Goal: Task Accomplishment & Management: Complete application form

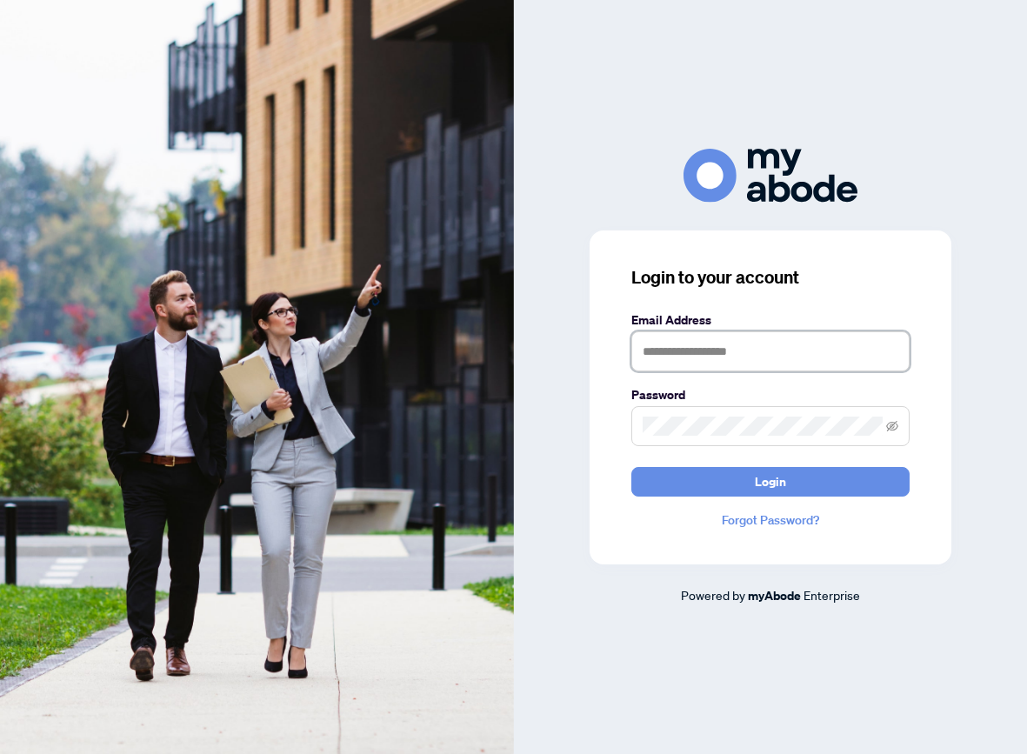
type input "**********"
click at [769, 481] on button "Login" at bounding box center [770, 482] width 278 height 30
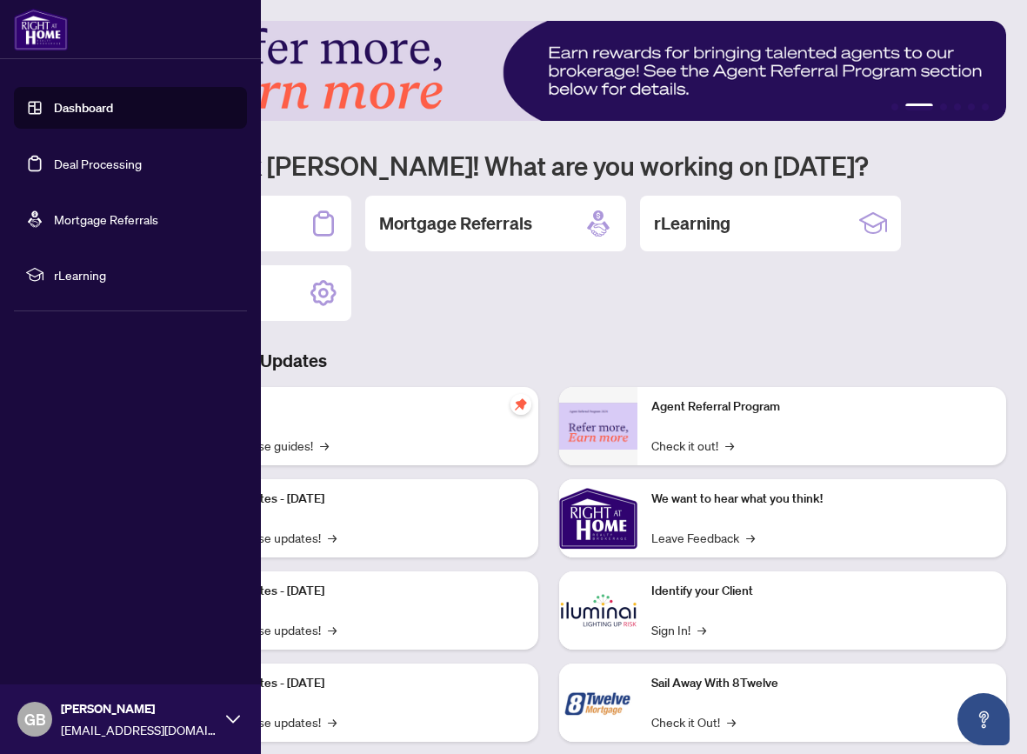
click at [85, 167] on link "Deal Processing" at bounding box center [98, 164] width 88 height 16
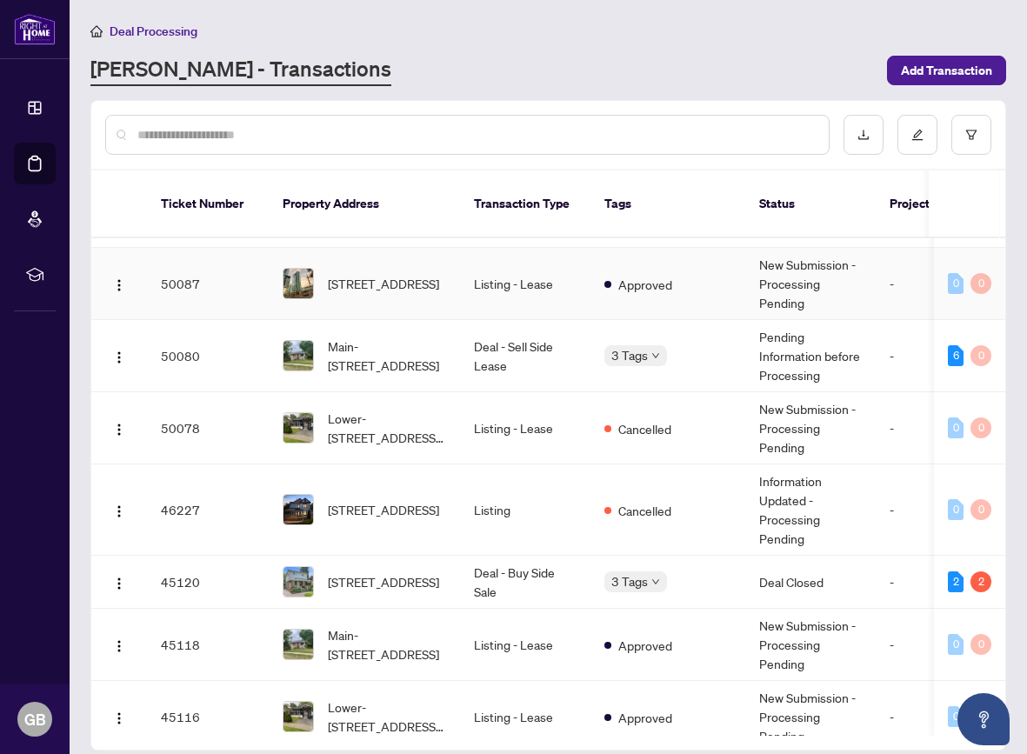
scroll to position [71, 0]
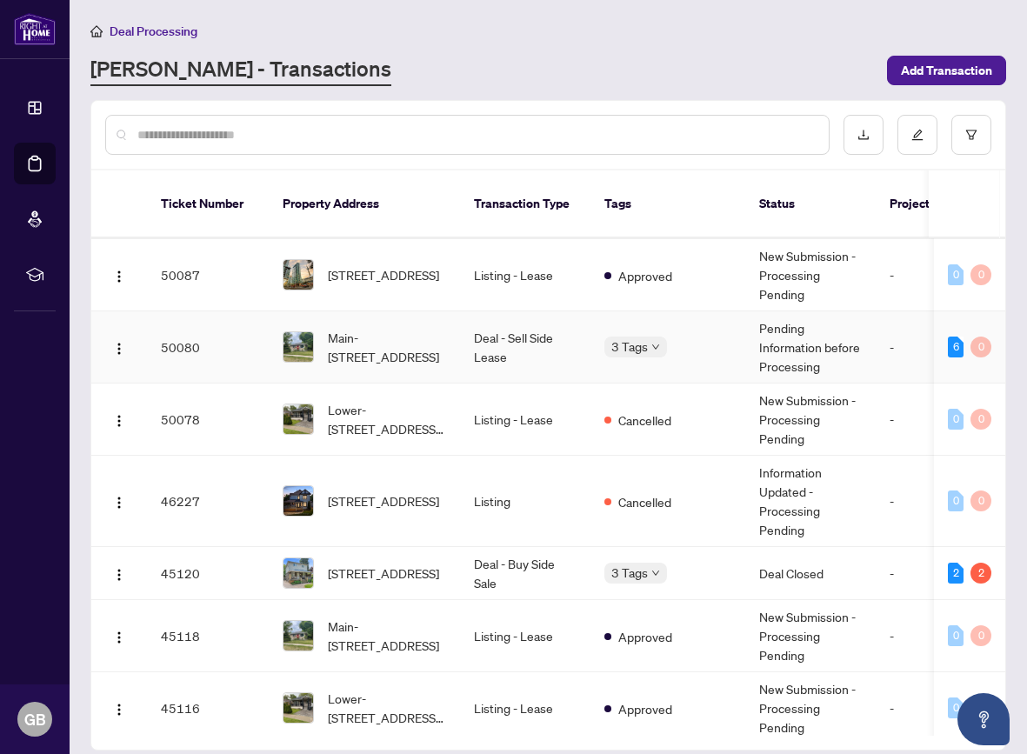
click at [574, 331] on td "Deal - Sell Side Lease" at bounding box center [525, 347] width 130 height 72
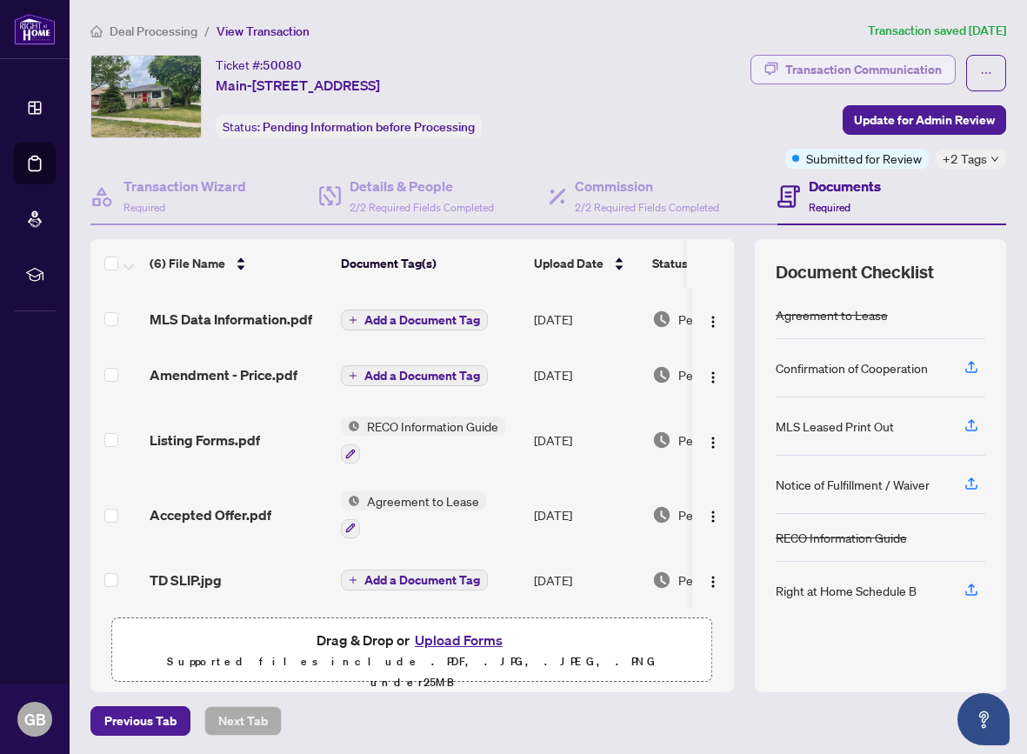
scroll to position [56, 0]
click at [858, 61] on div "Transaction Communication" at bounding box center [863, 70] width 156 height 28
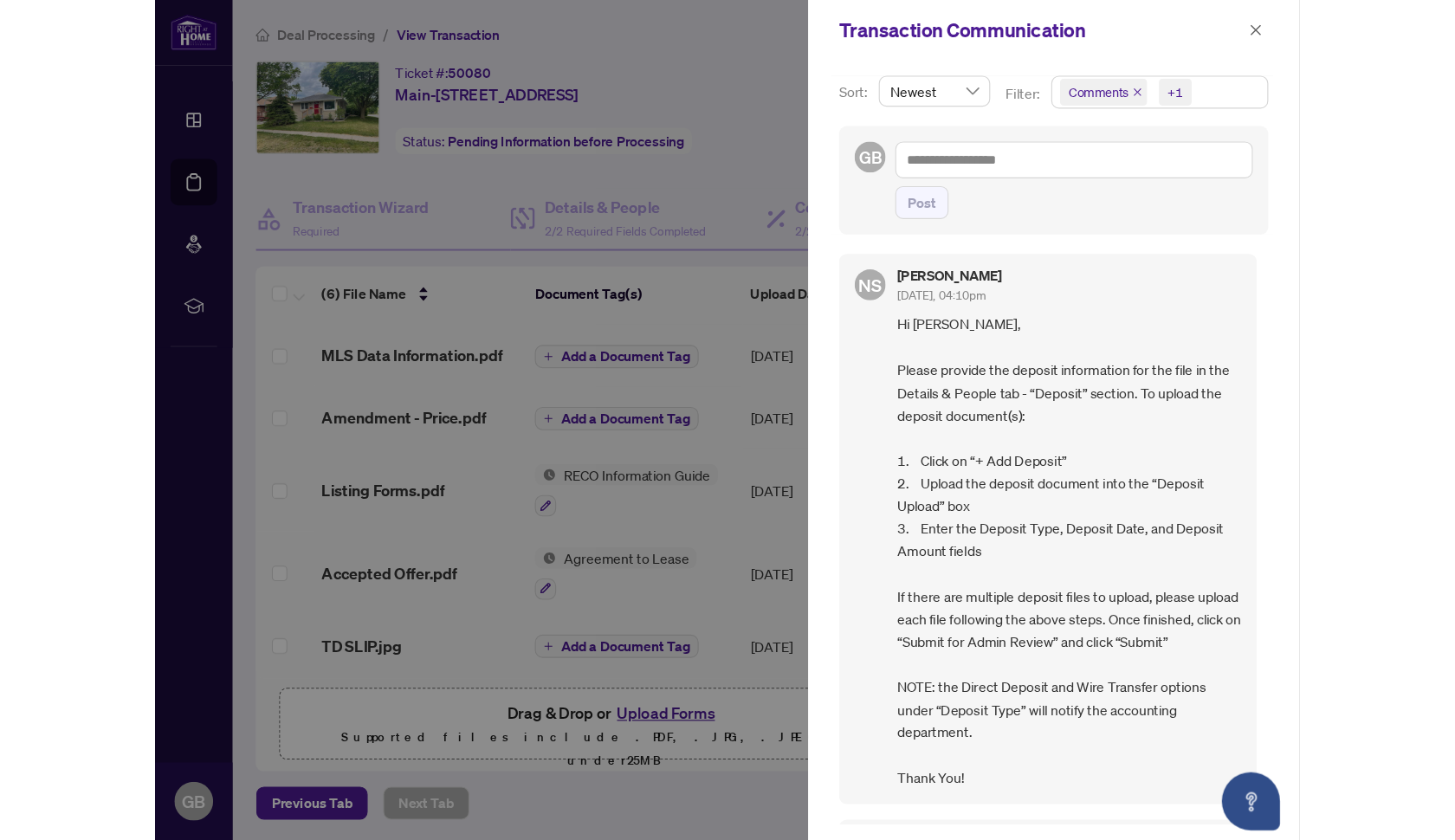
scroll to position [0, 0]
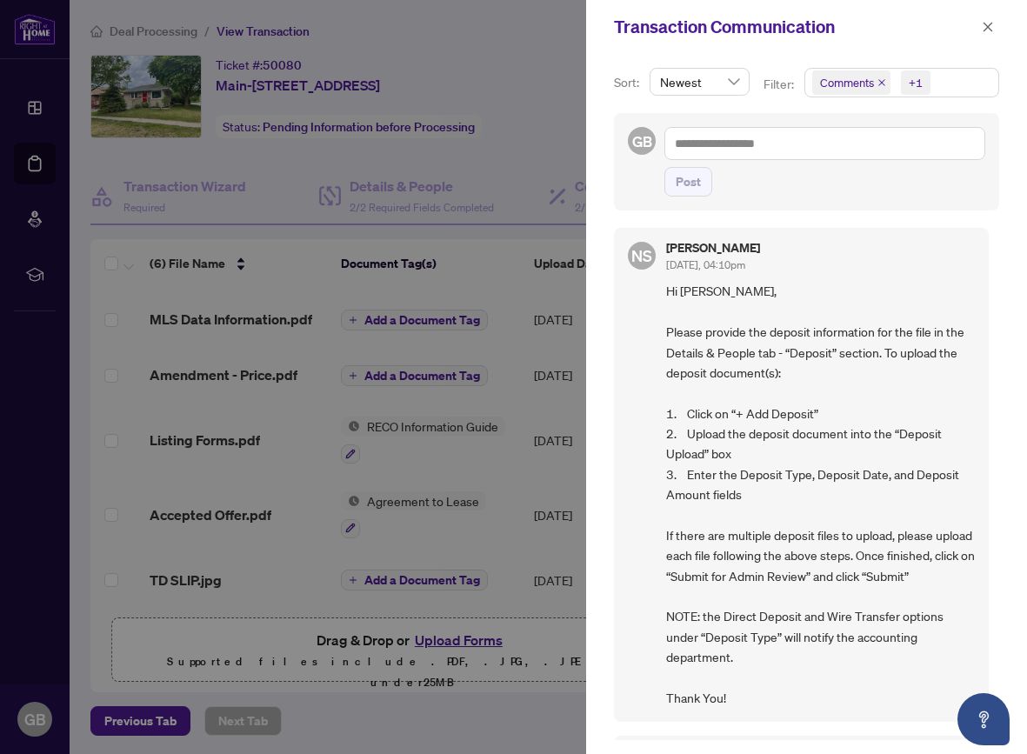
click at [548, 126] on div at bounding box center [513, 377] width 1027 height 754
click at [991, 17] on span "button" at bounding box center [987, 27] width 12 height 28
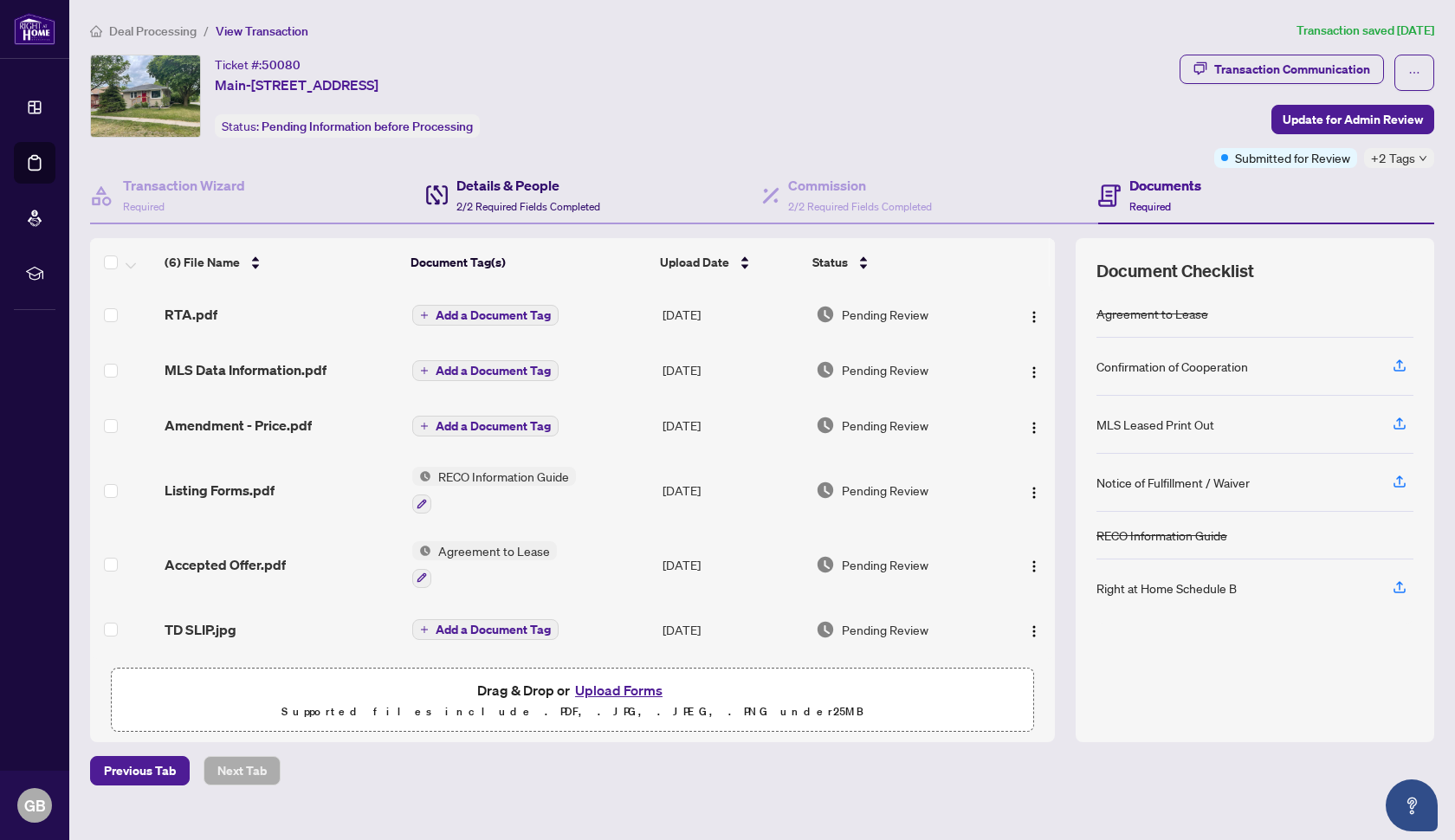
click at [512, 188] on h4 "Details & People" at bounding box center [528, 185] width 144 height 21
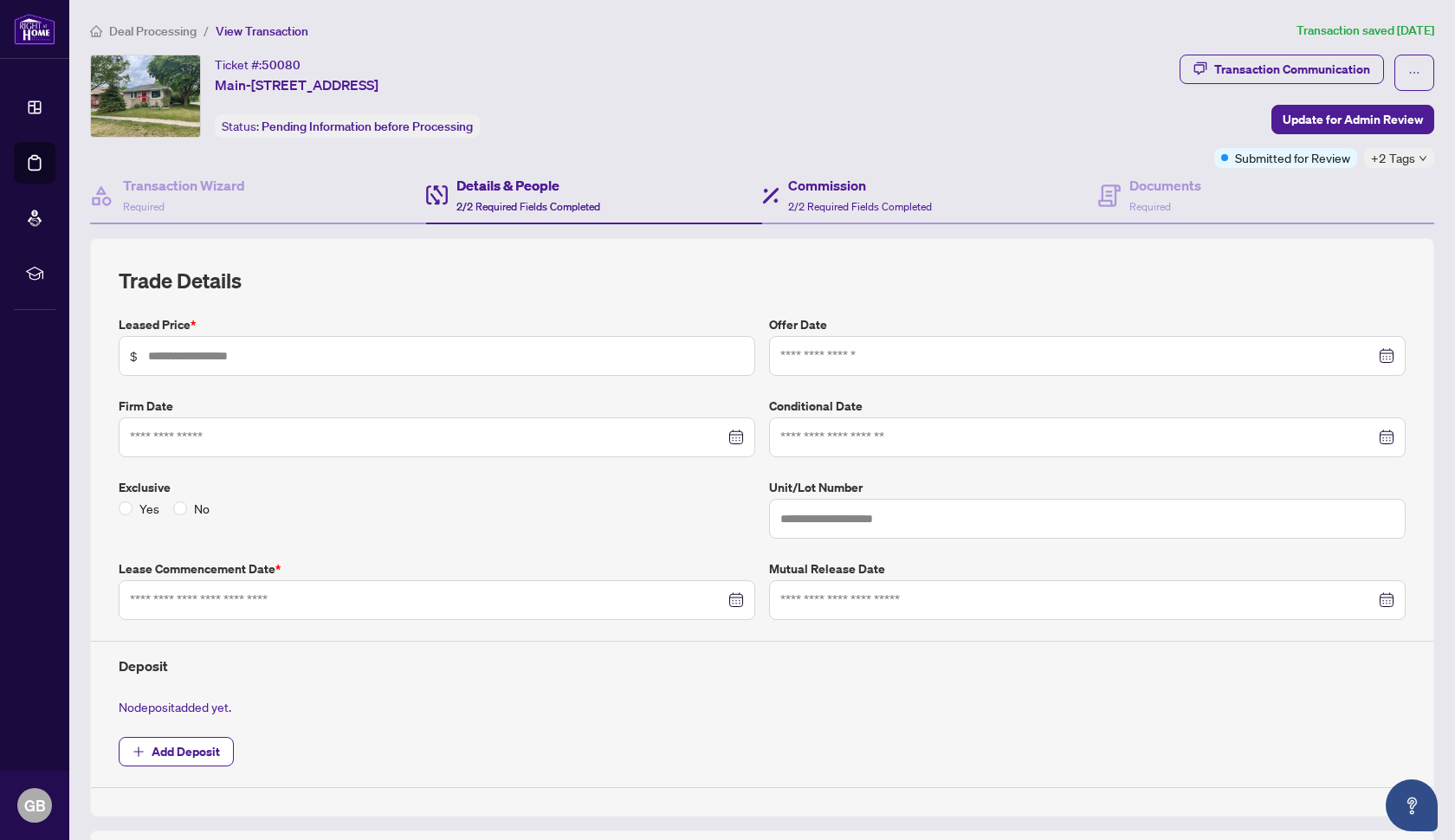
type input "*****"
type input "****"
type input "**********"
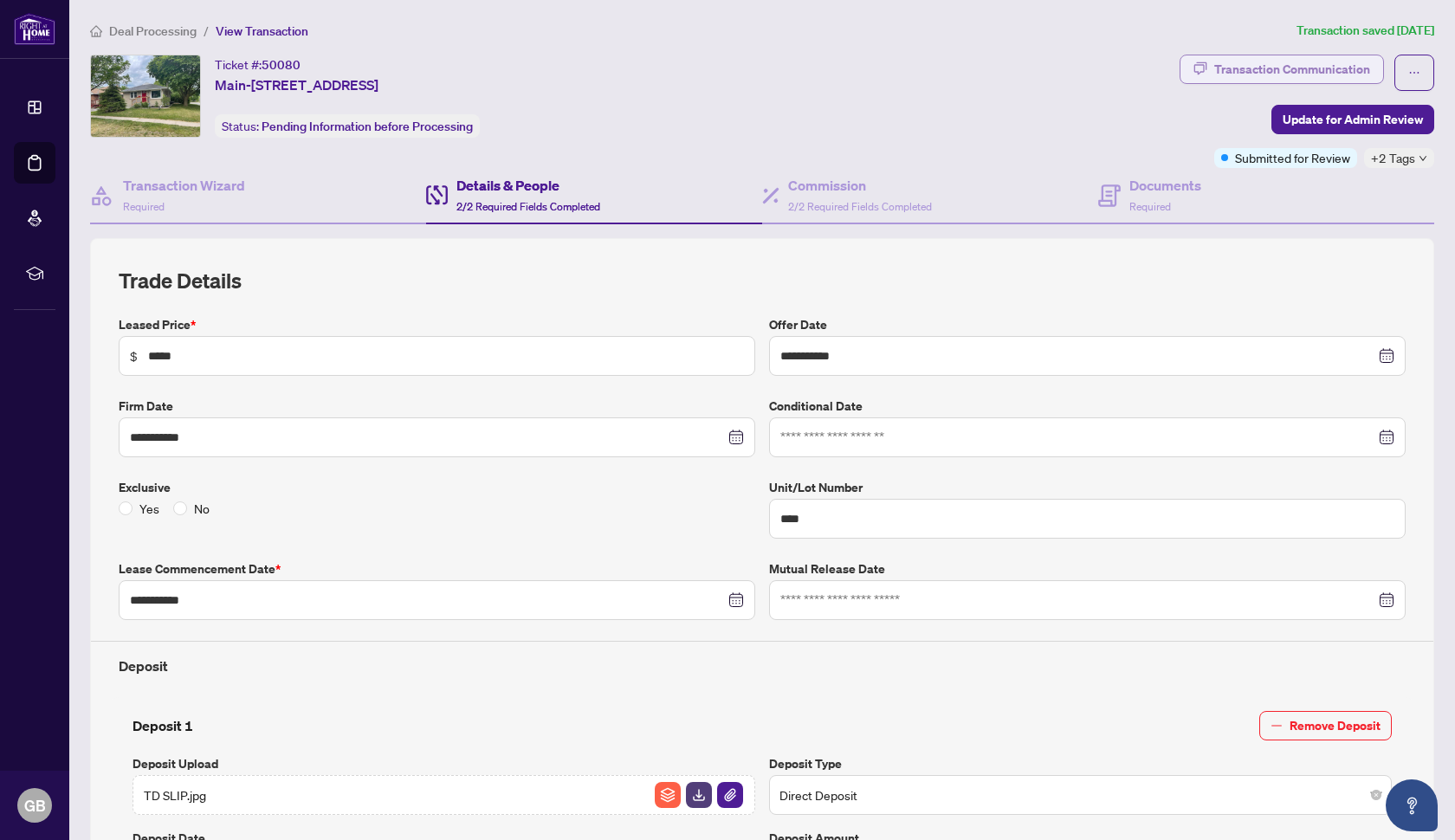
click at [1022, 62] on div "Transaction Communication" at bounding box center [1293, 70] width 155 height 28
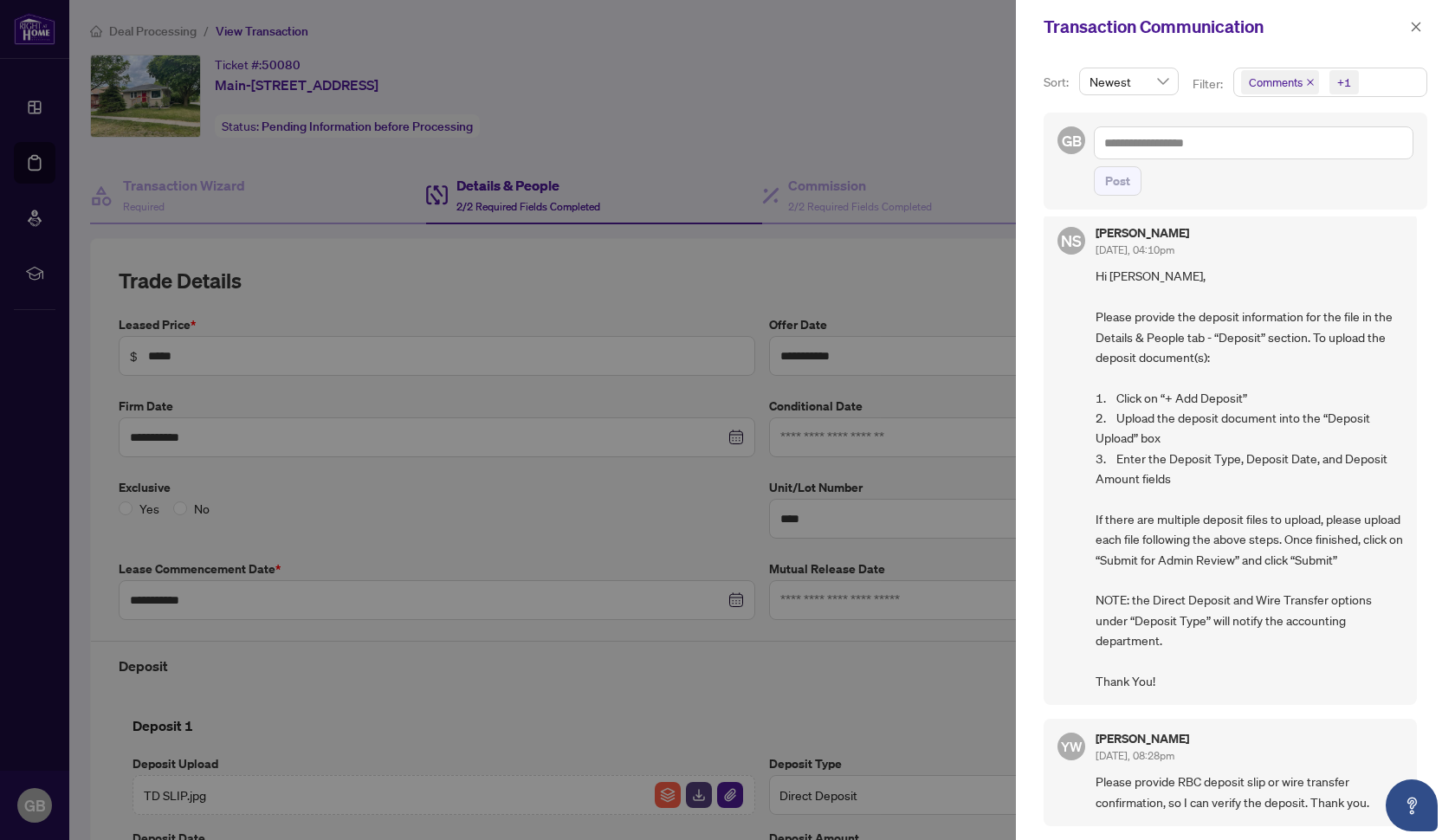
scroll to position [23, 0]
click at [903, 92] on div at bounding box center [728, 420] width 1455 height 840
click at [1022, 27] on icon "close" at bounding box center [1417, 27] width 10 height 10
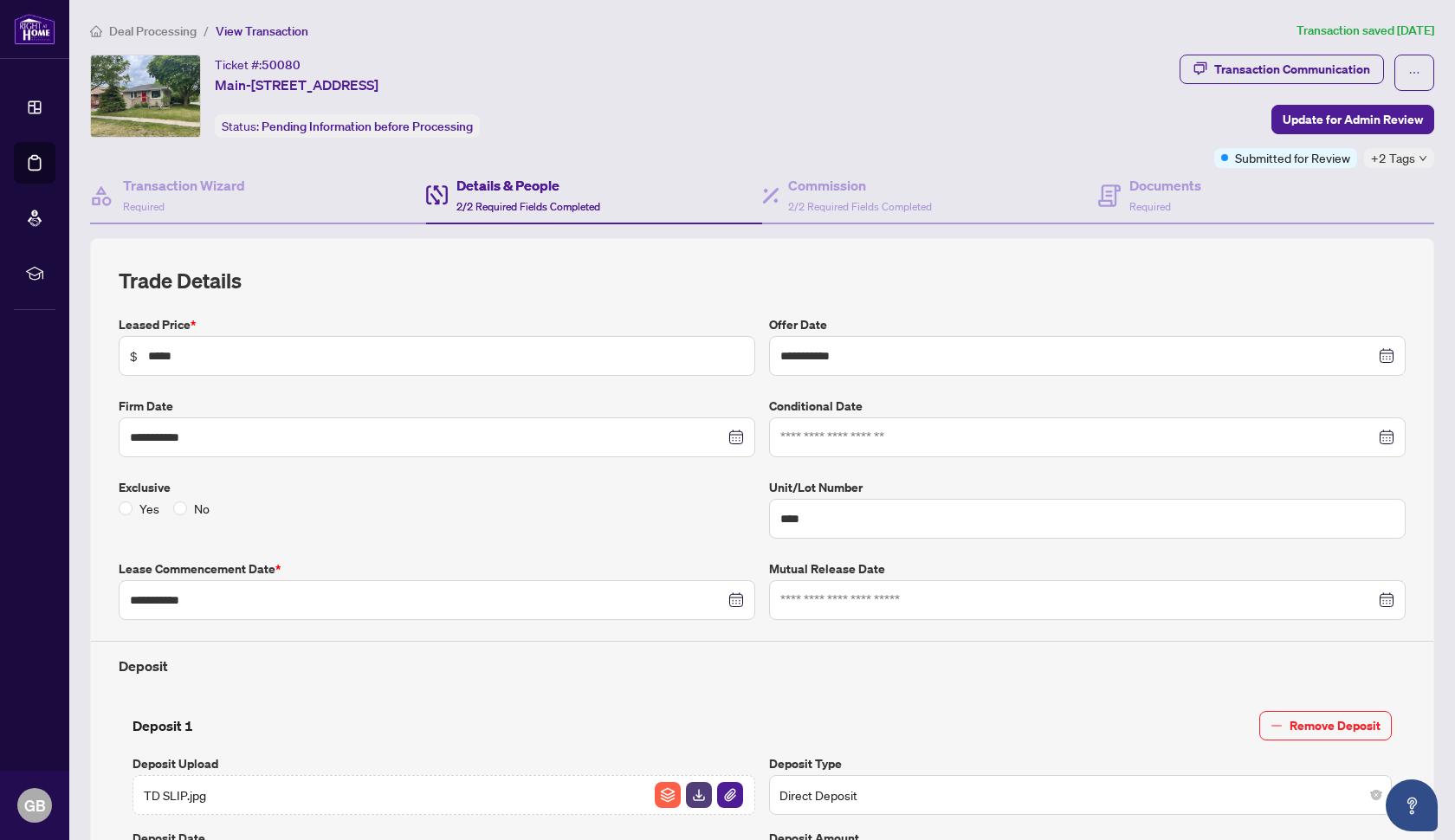
scroll to position [0, 0]
click at [852, 200] on span "2/2 Required Fields Completed" at bounding box center [860, 206] width 144 height 13
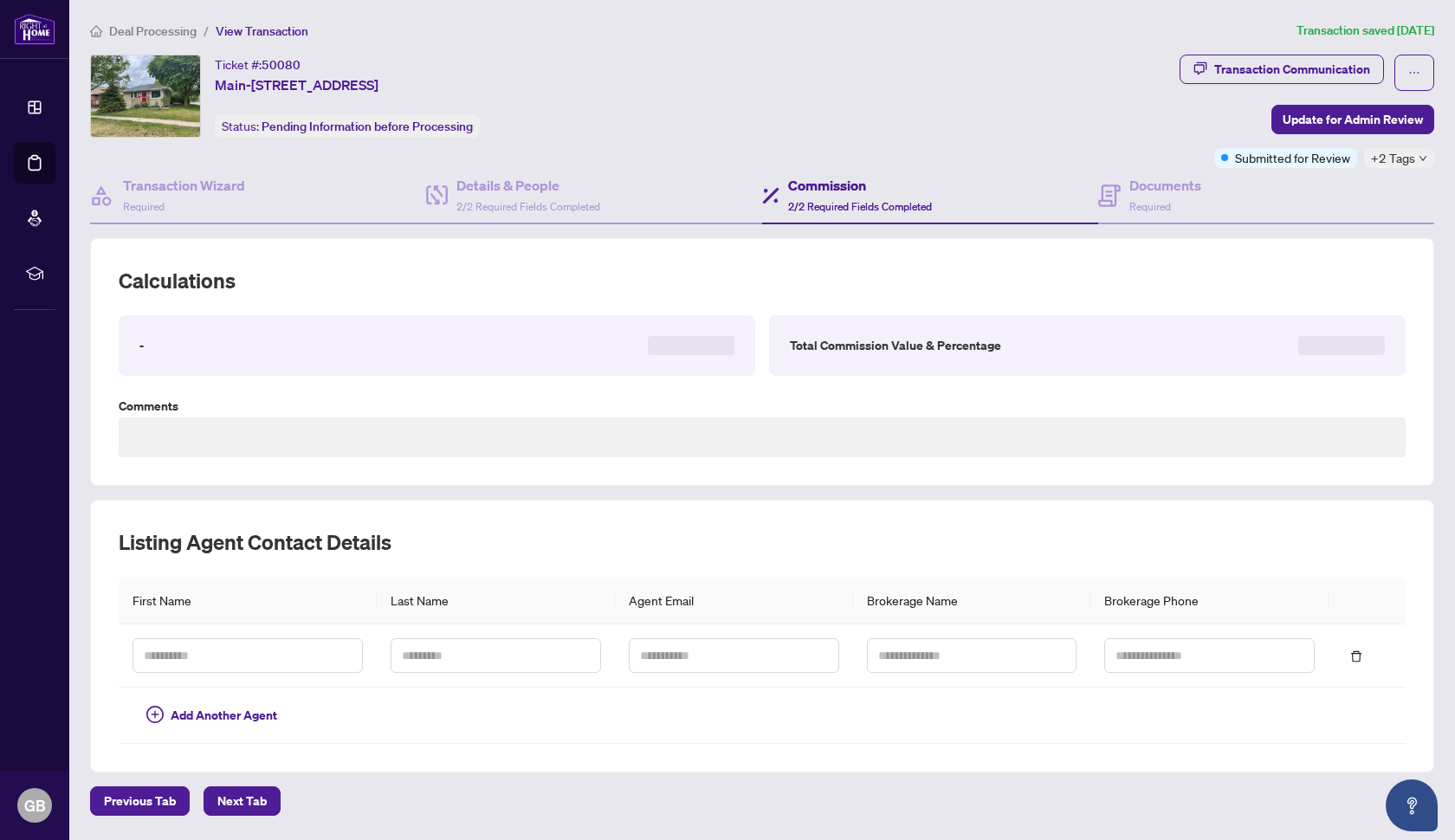
type textarea "**********"
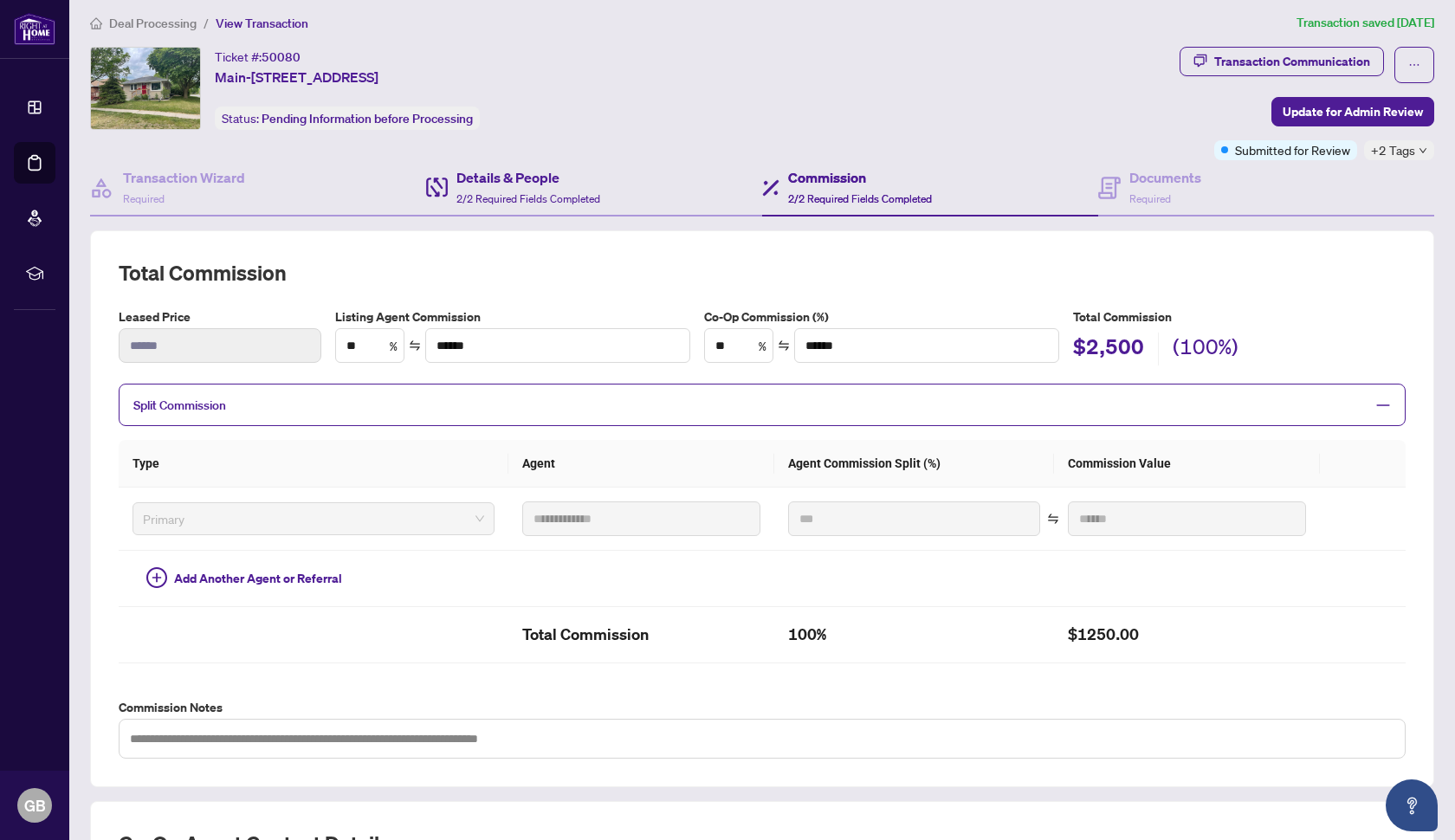
scroll to position [9, 0]
click at [1022, 182] on h4 "Documents" at bounding box center [1165, 176] width 72 height 21
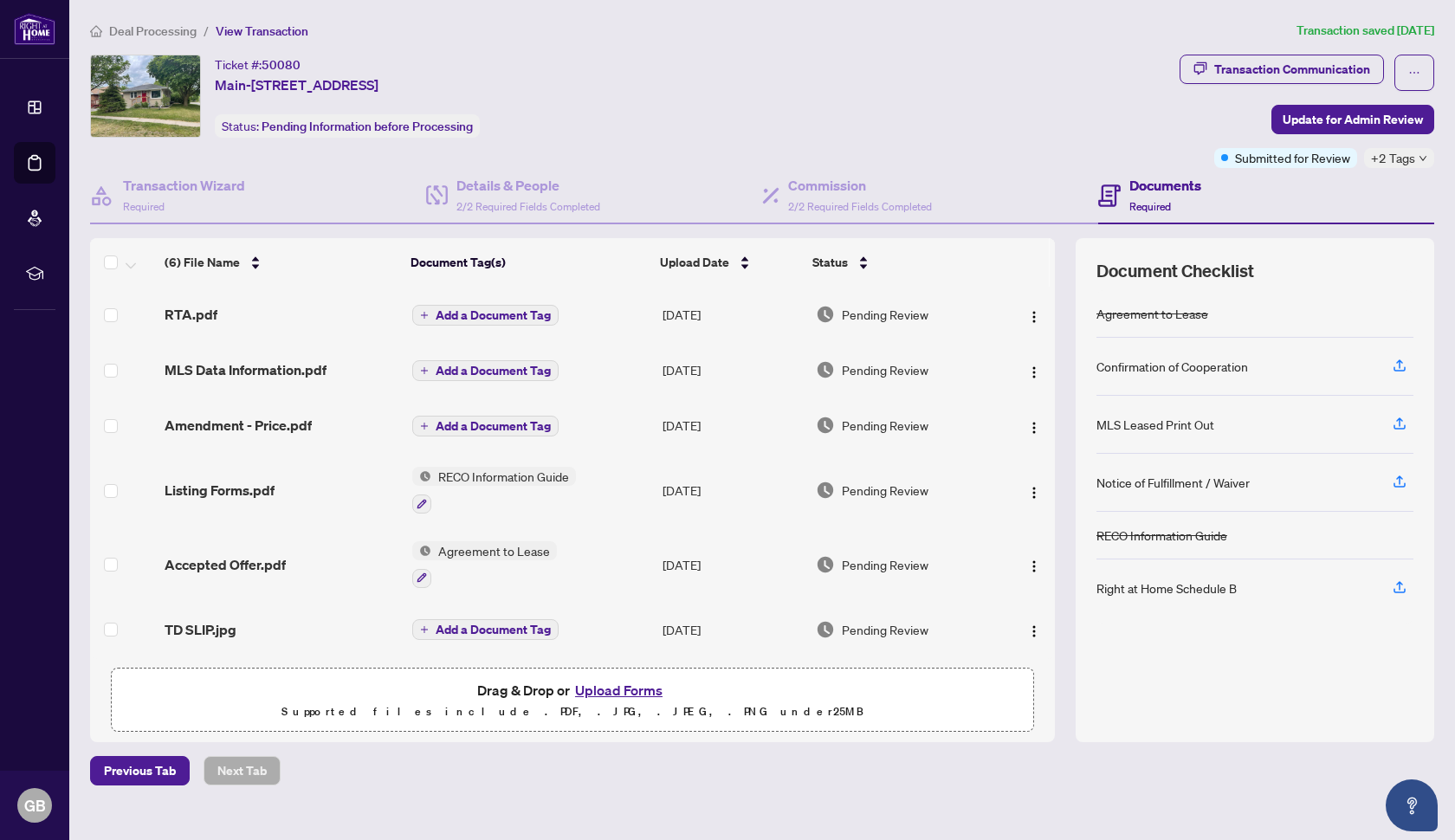
click at [503, 626] on span "Add a Document Tag" at bounding box center [493, 630] width 116 height 12
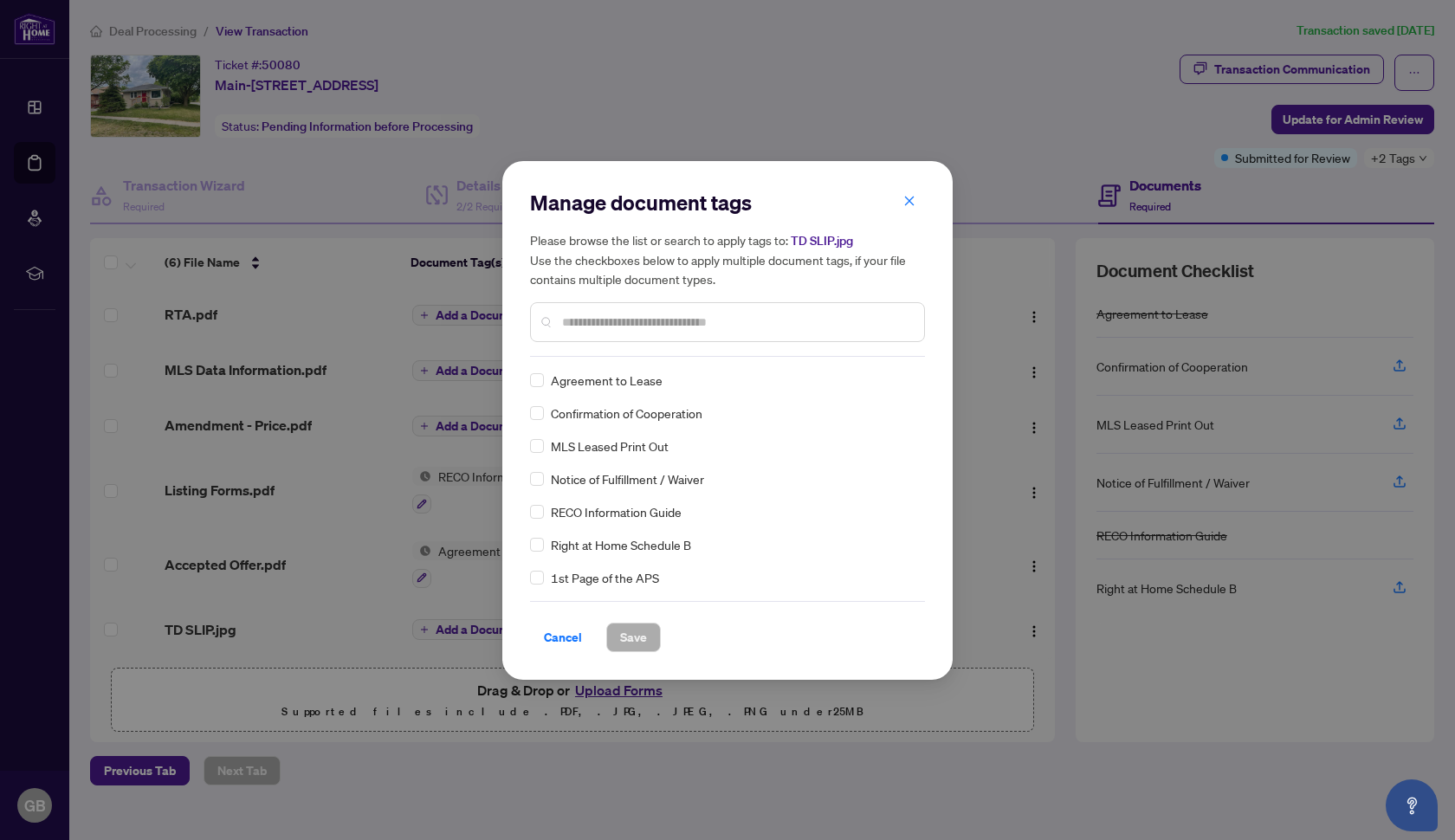
click at [767, 351] on div "Manage document tags Please browse the list or search to apply tags to: TD SLIP…" at bounding box center [728, 272] width 395 height 168
click at [747, 321] on input "text" at bounding box center [735, 322] width 348 height 19
type input "*******"
click at [631, 638] on span "Save" at bounding box center [633, 638] width 27 height 28
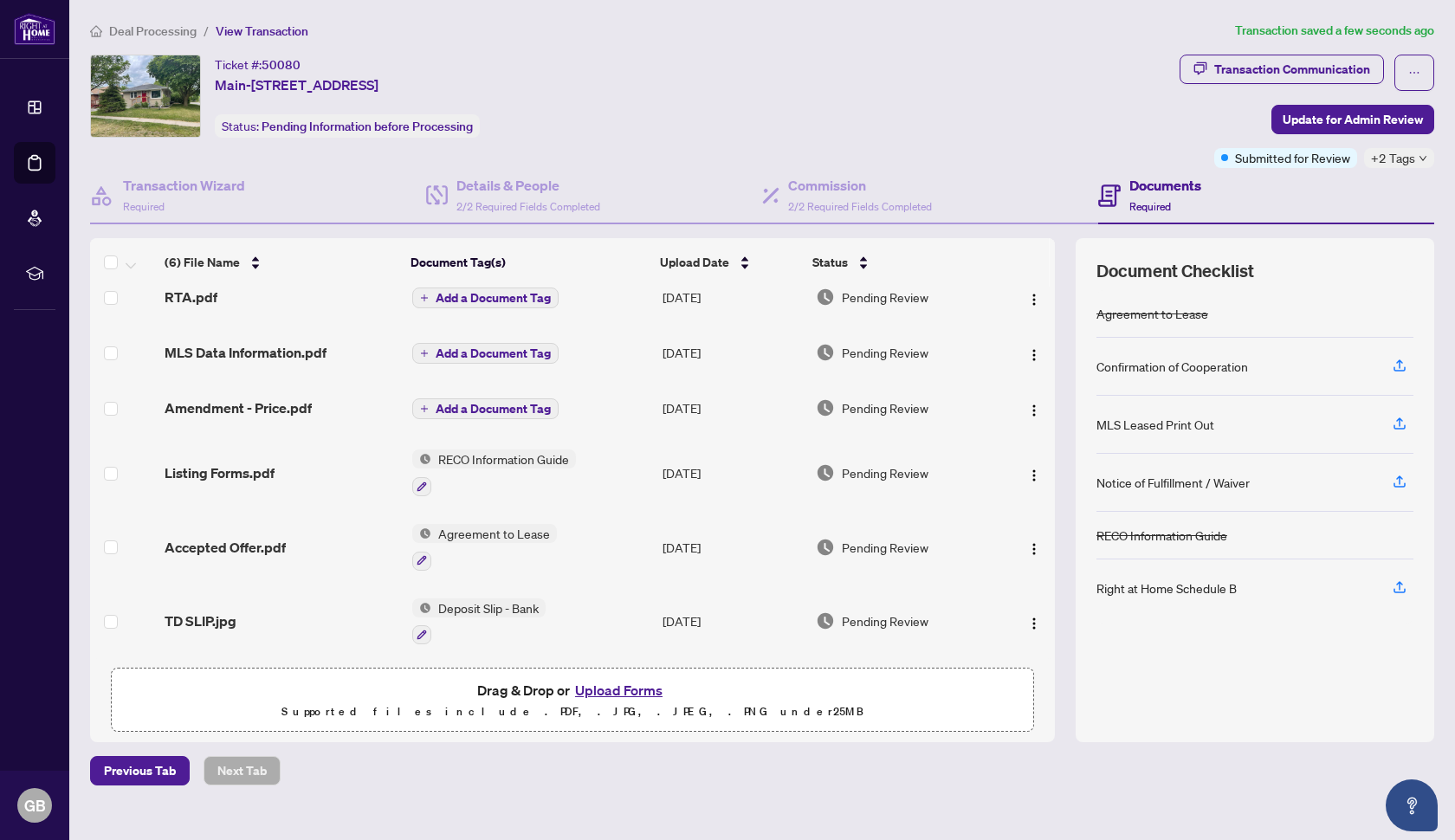
scroll to position [21, 0]
click at [1022, 58] on div "Transaction Communication" at bounding box center [1293, 70] width 155 height 28
type textarea "**********"
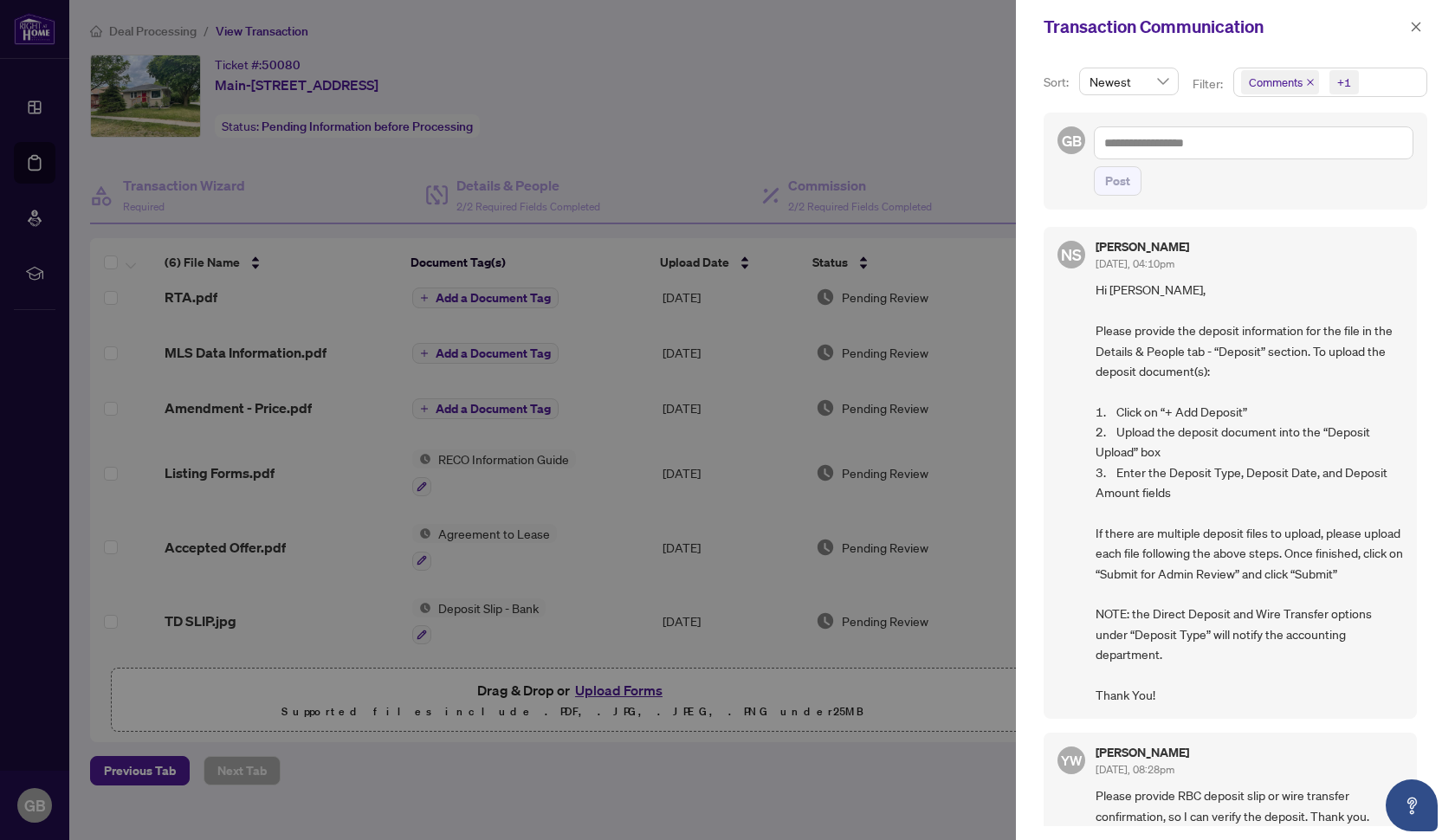
scroll to position [0, 0]
click at [888, 105] on div at bounding box center [728, 420] width 1455 height 840
click at [1022, 24] on icon "close" at bounding box center [1417, 27] width 10 height 10
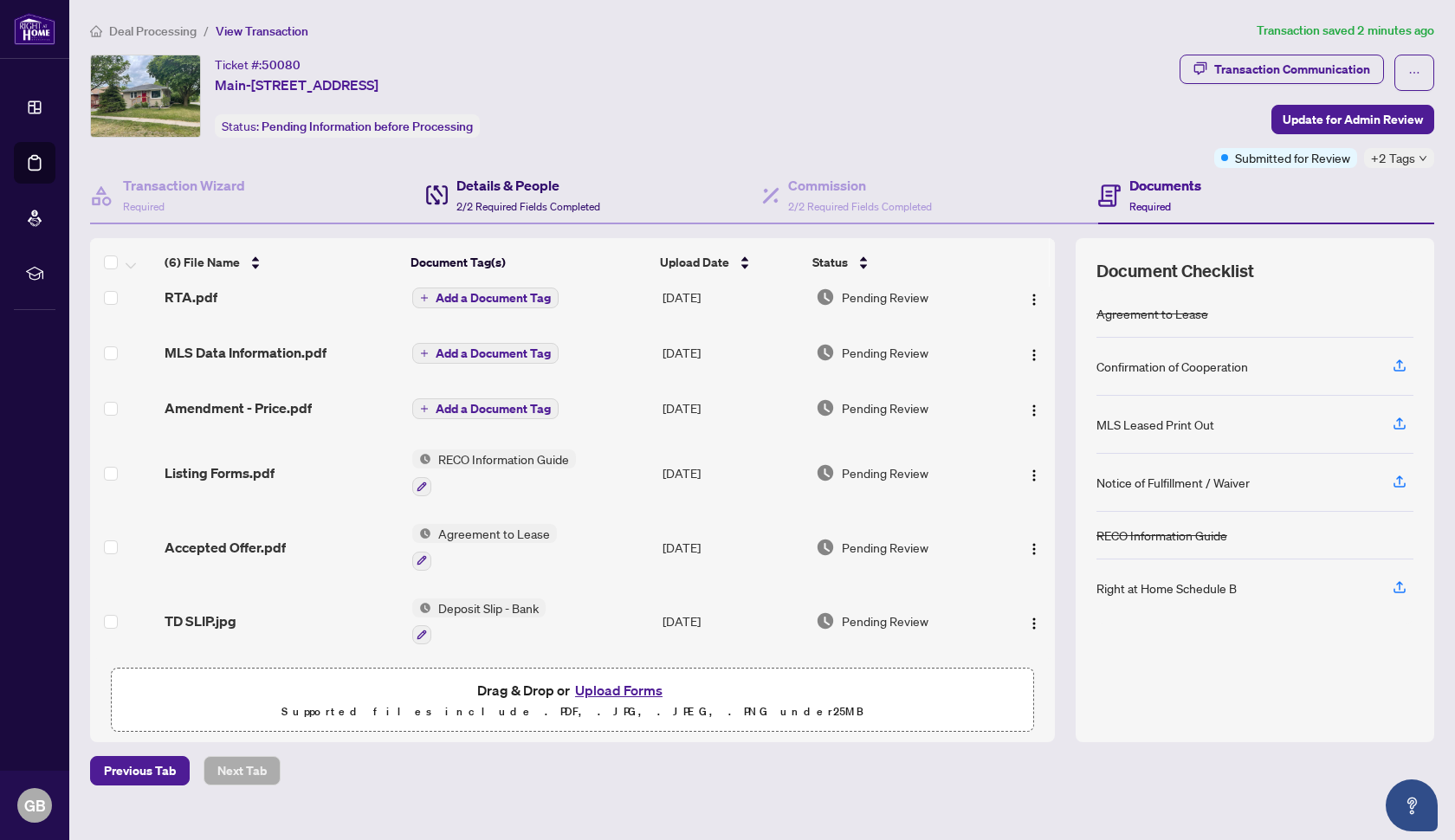
click at [541, 196] on div "Details & People 2/2 Required Fields Completed" at bounding box center [528, 195] width 144 height 41
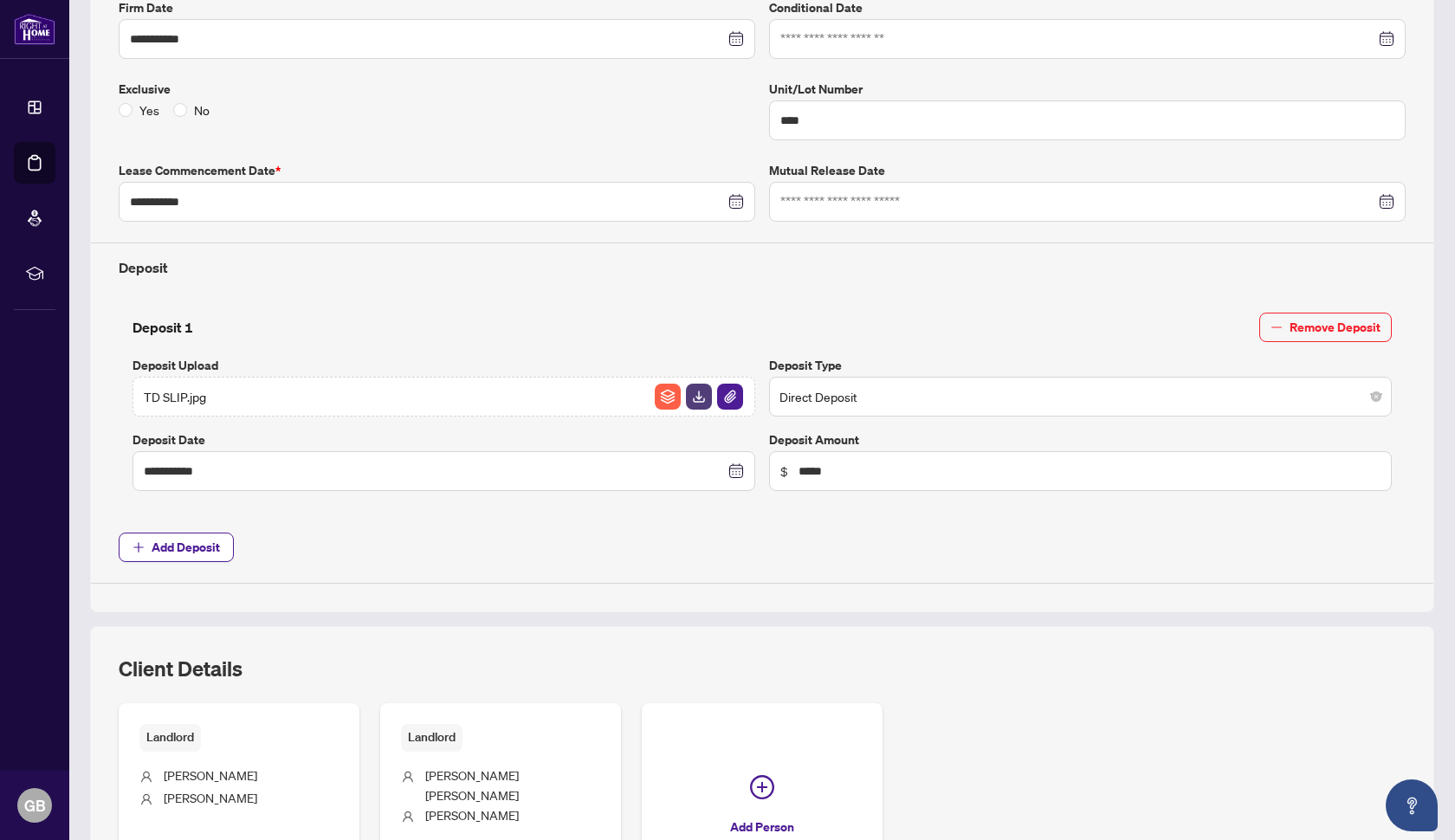
scroll to position [449, 0]
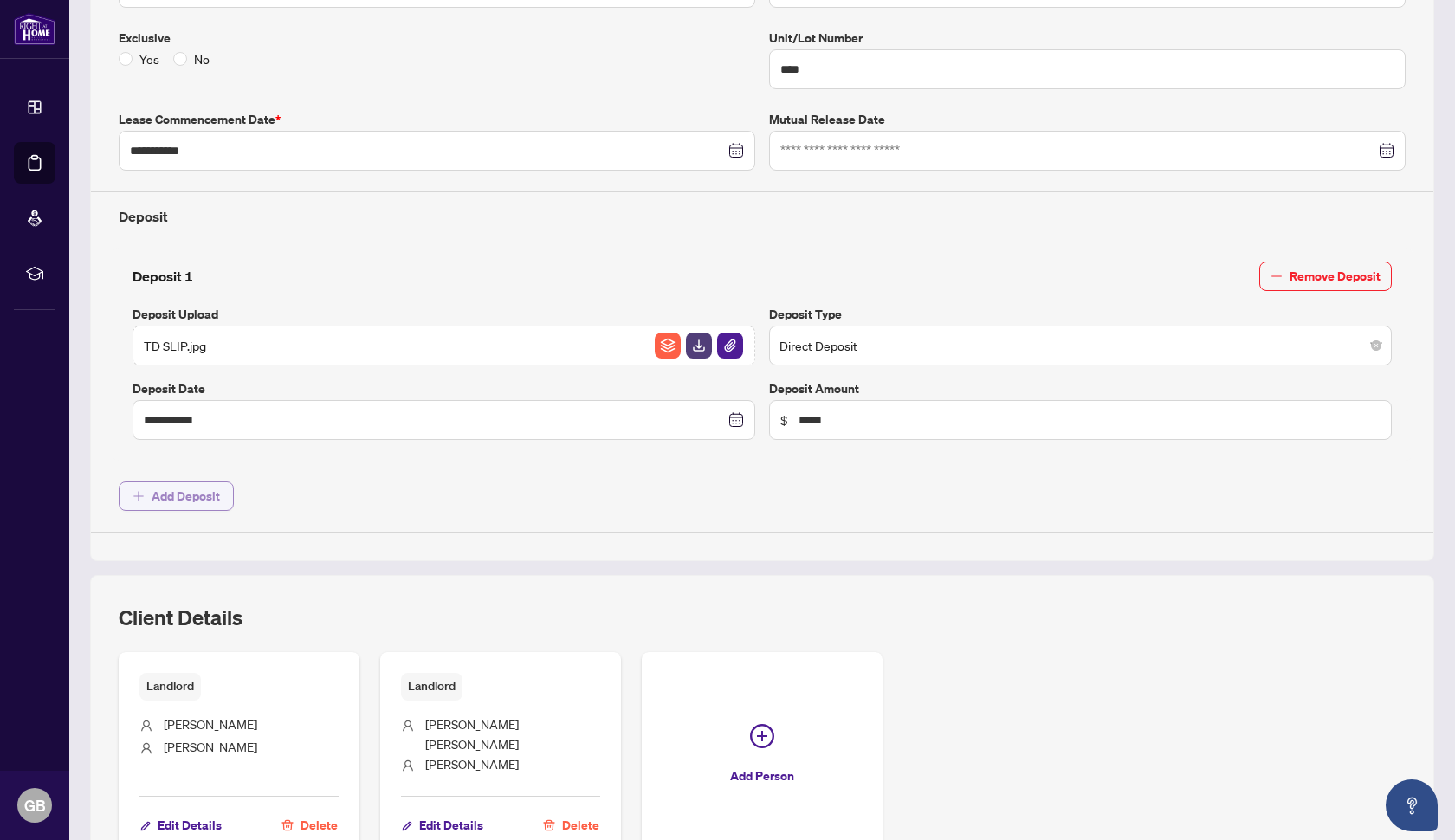
click at [177, 487] on span "Add Deposit" at bounding box center [185, 496] width 69 height 28
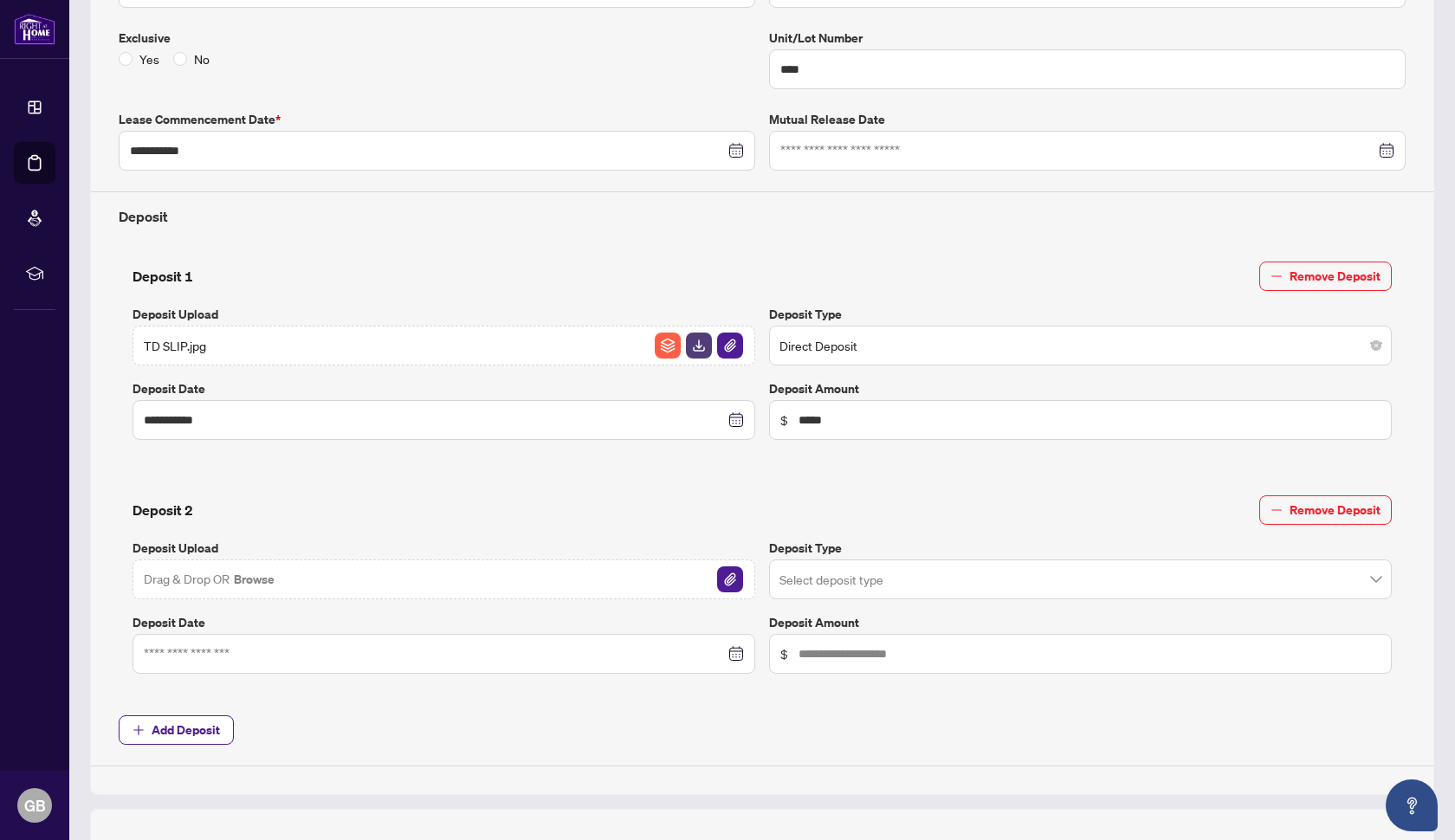
scroll to position [542, 0]
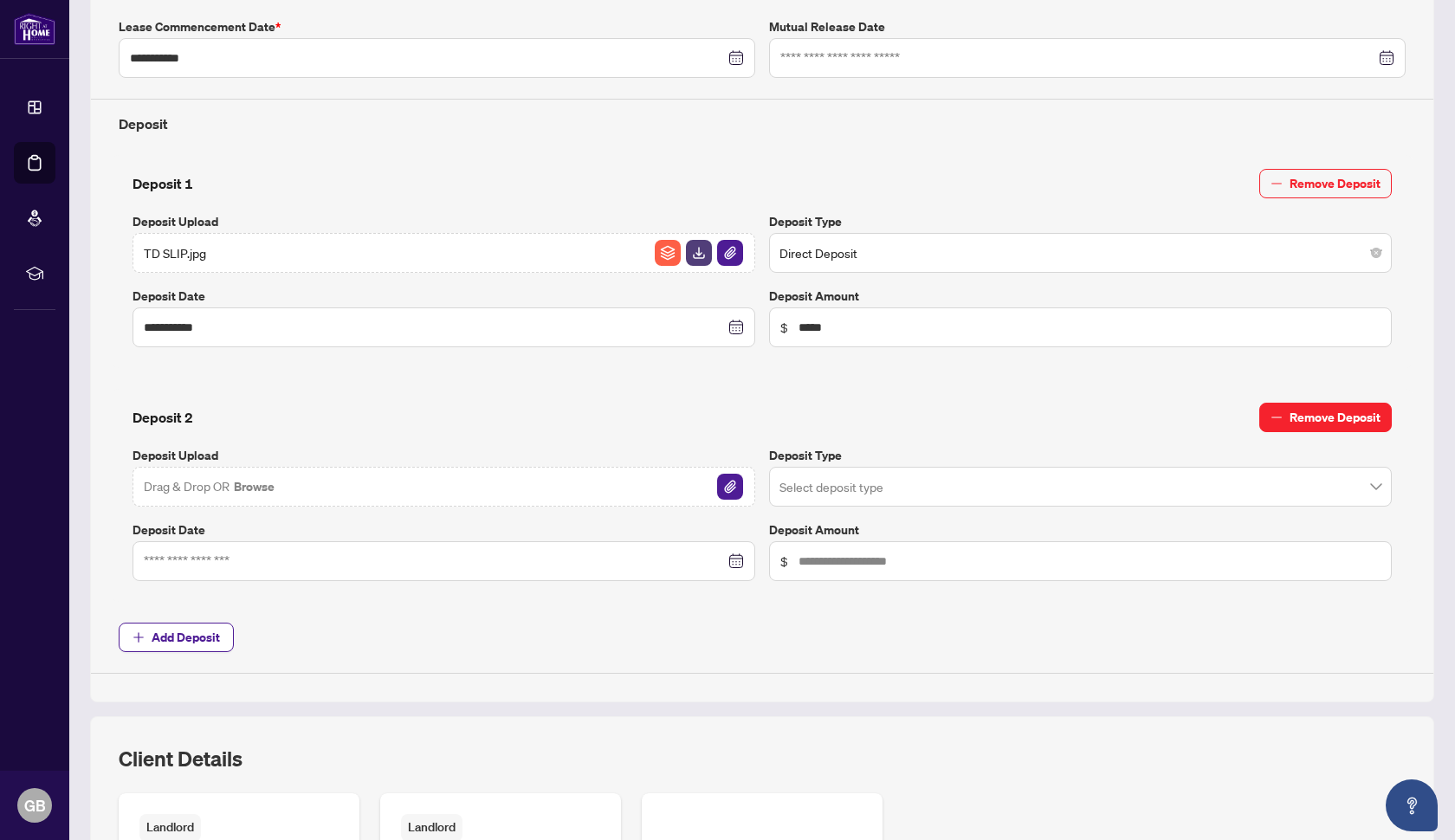
click at [1022, 418] on span "Remove Deposit" at bounding box center [1334, 418] width 91 height 28
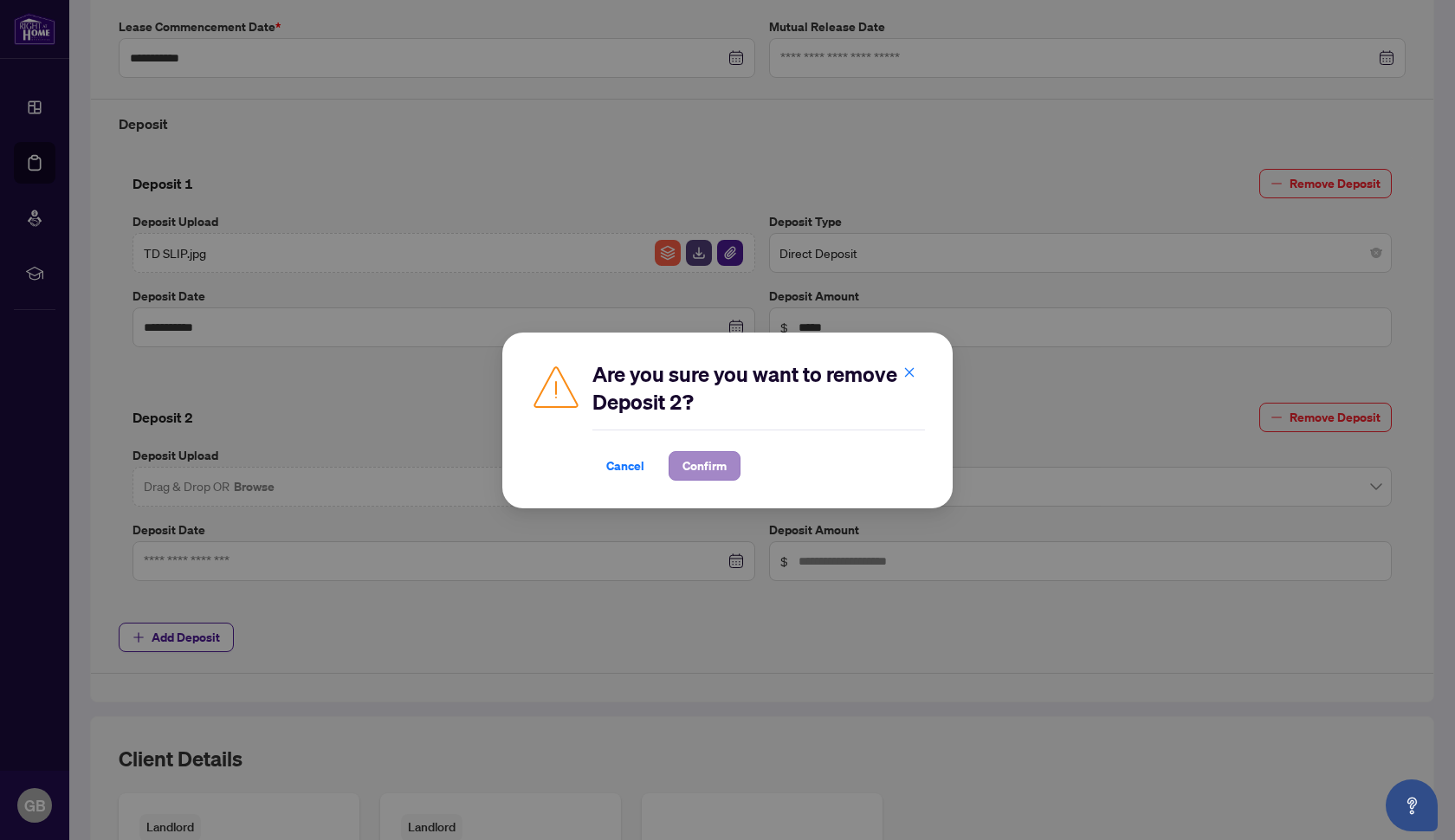
click at [707, 466] on span "Confirm" at bounding box center [705, 466] width 44 height 28
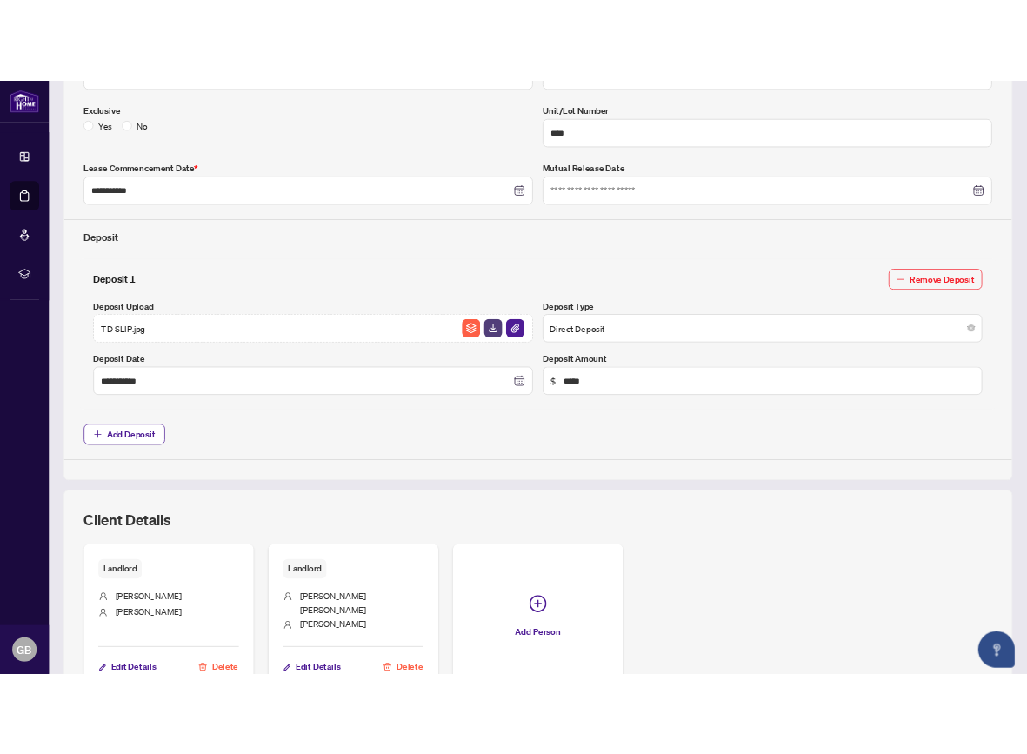
scroll to position [444, 0]
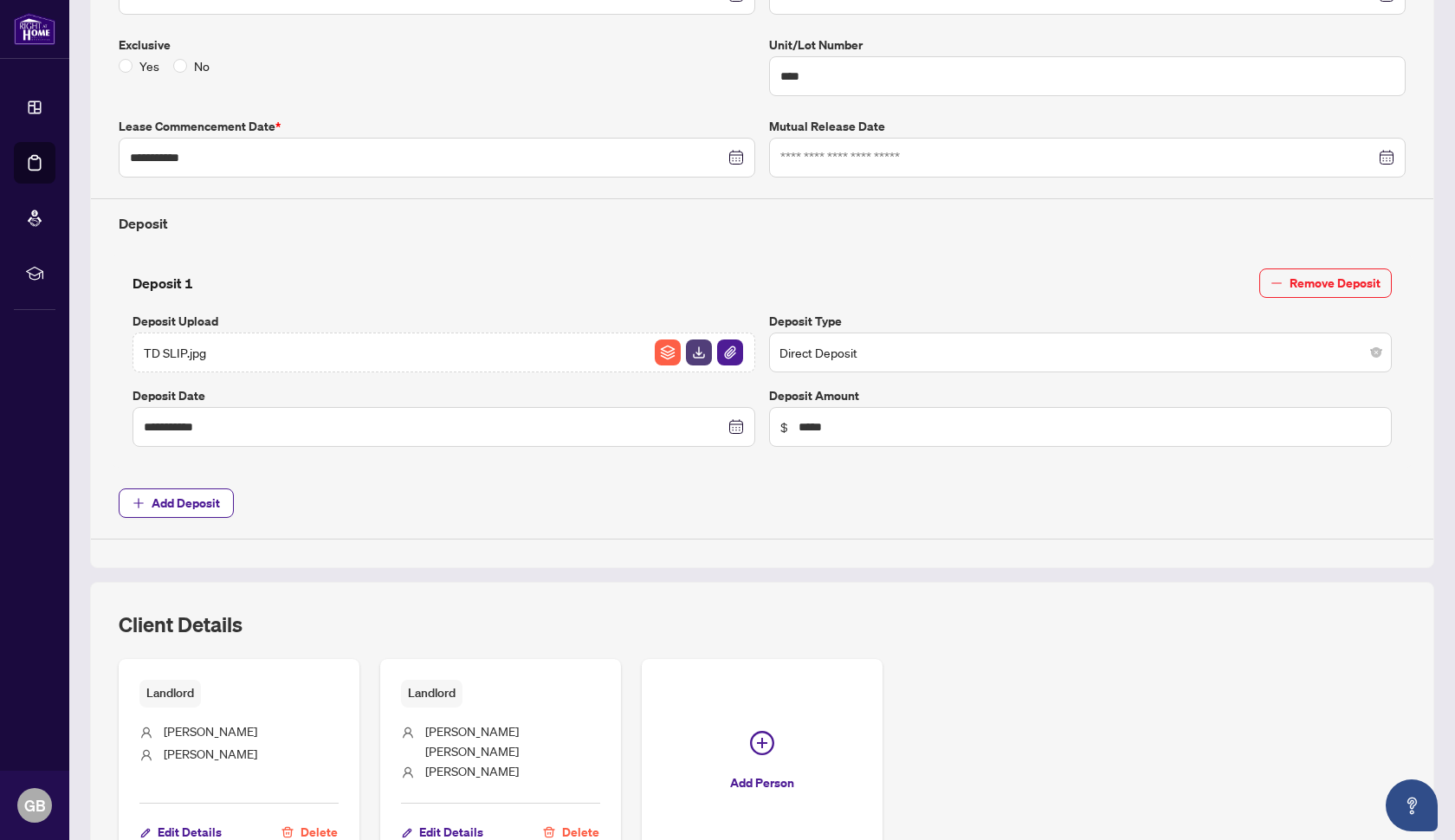
click at [1018, 354] on span "Direct Deposit" at bounding box center [1080, 352] width 602 height 33
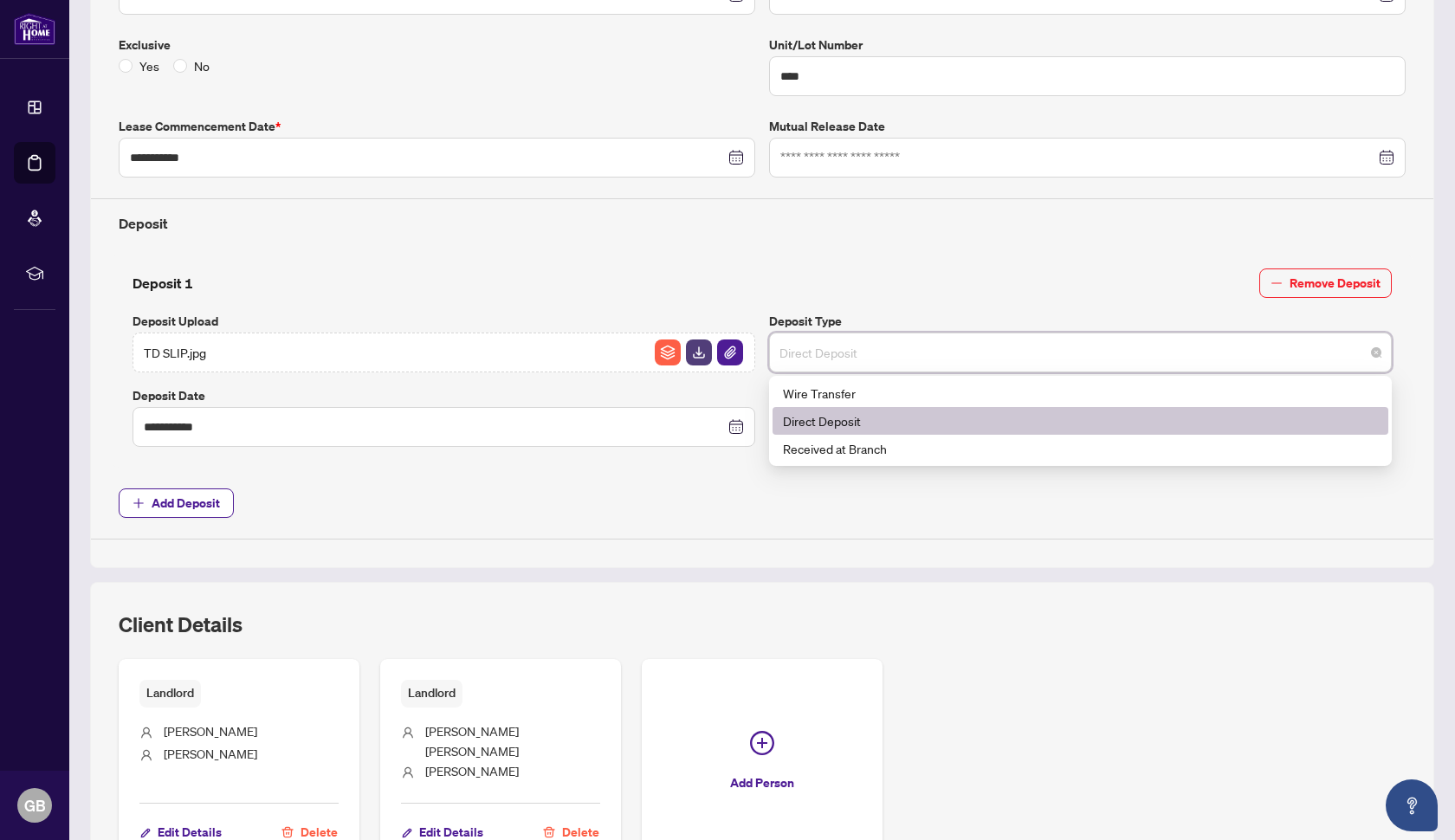
click at [1021, 354] on span "Direct Deposit" at bounding box center [1080, 352] width 602 height 33
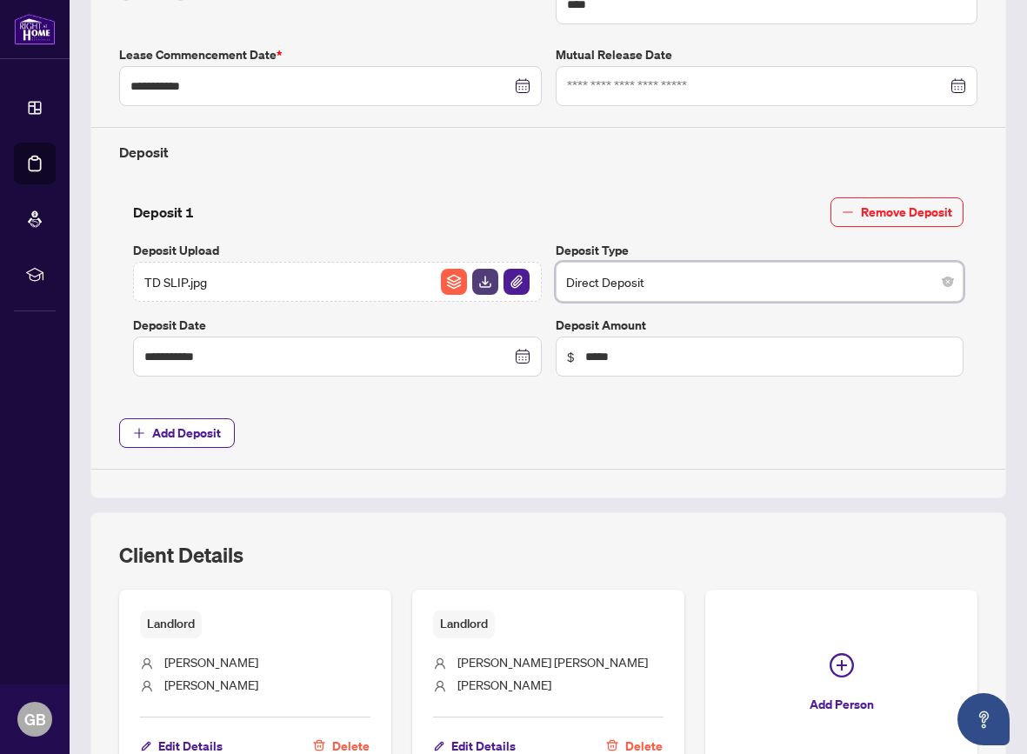
scroll to position [510, 0]
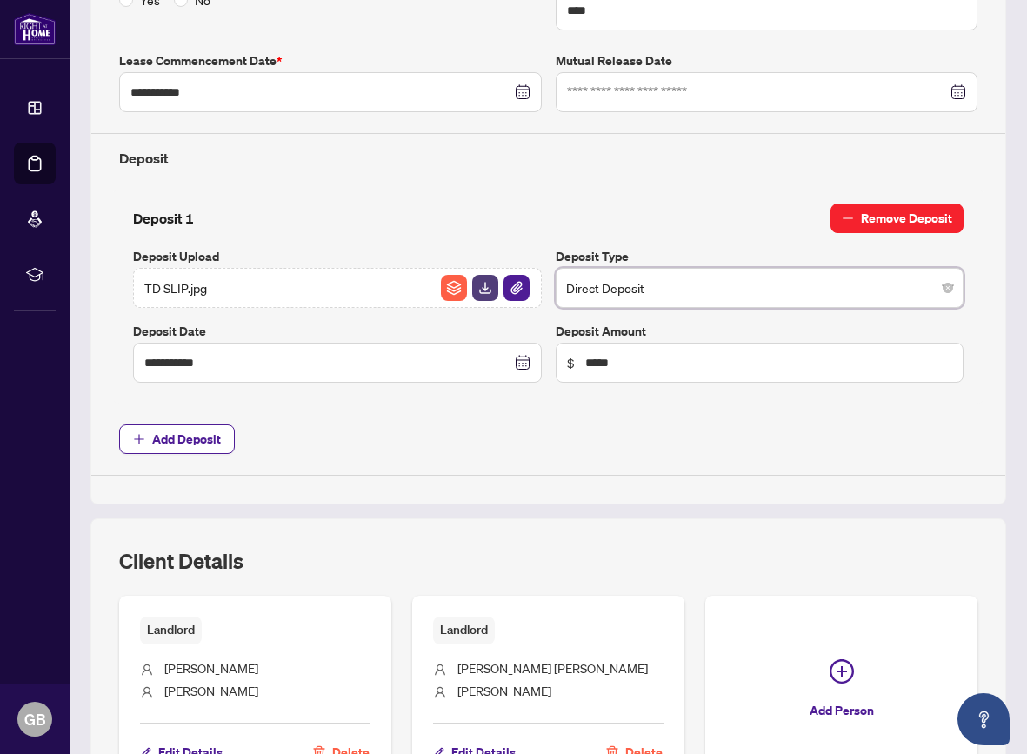
click at [896, 218] on span "Remove Deposit" at bounding box center [905, 218] width 91 height 28
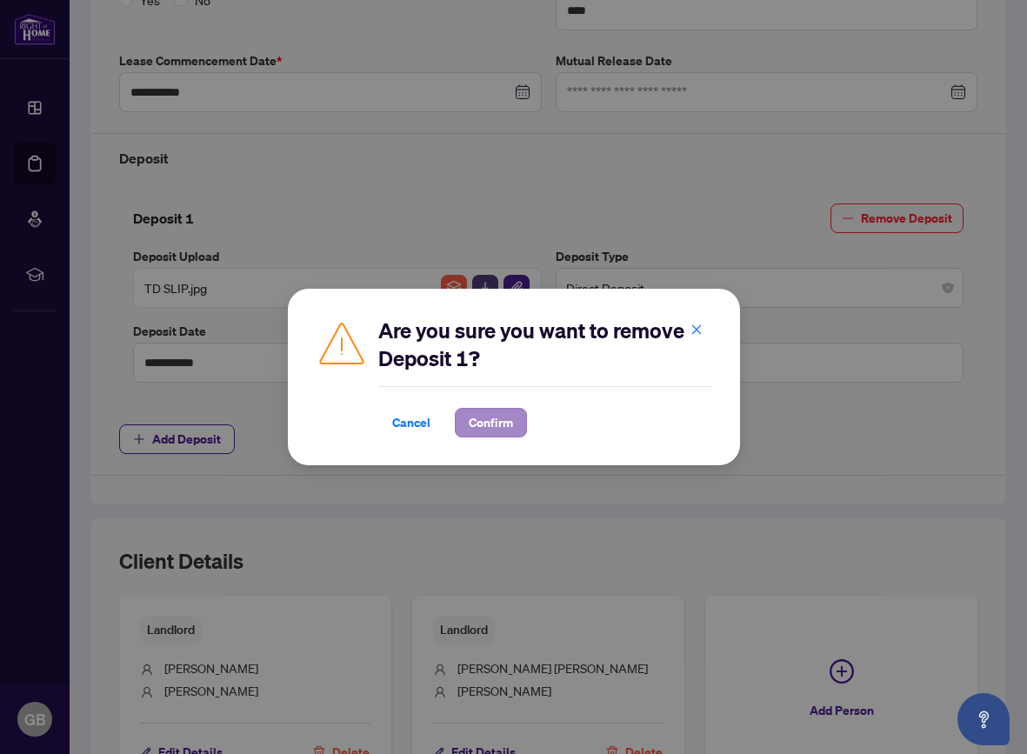
click at [499, 421] on span "Confirm" at bounding box center [490, 423] width 44 height 28
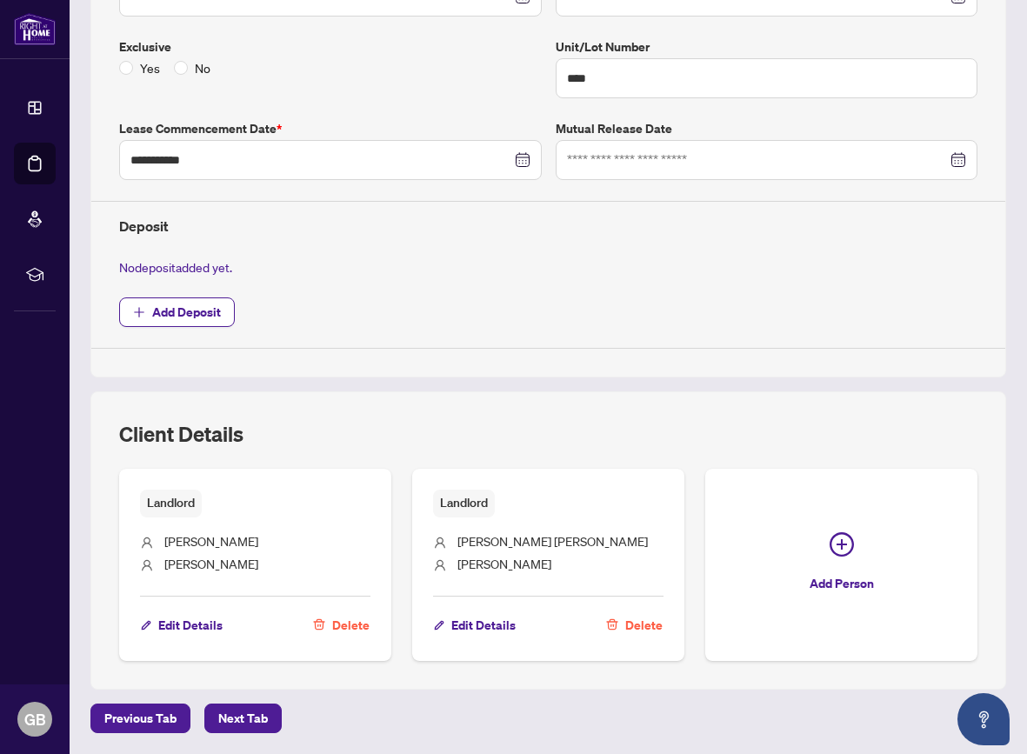
scroll to position [437, 0]
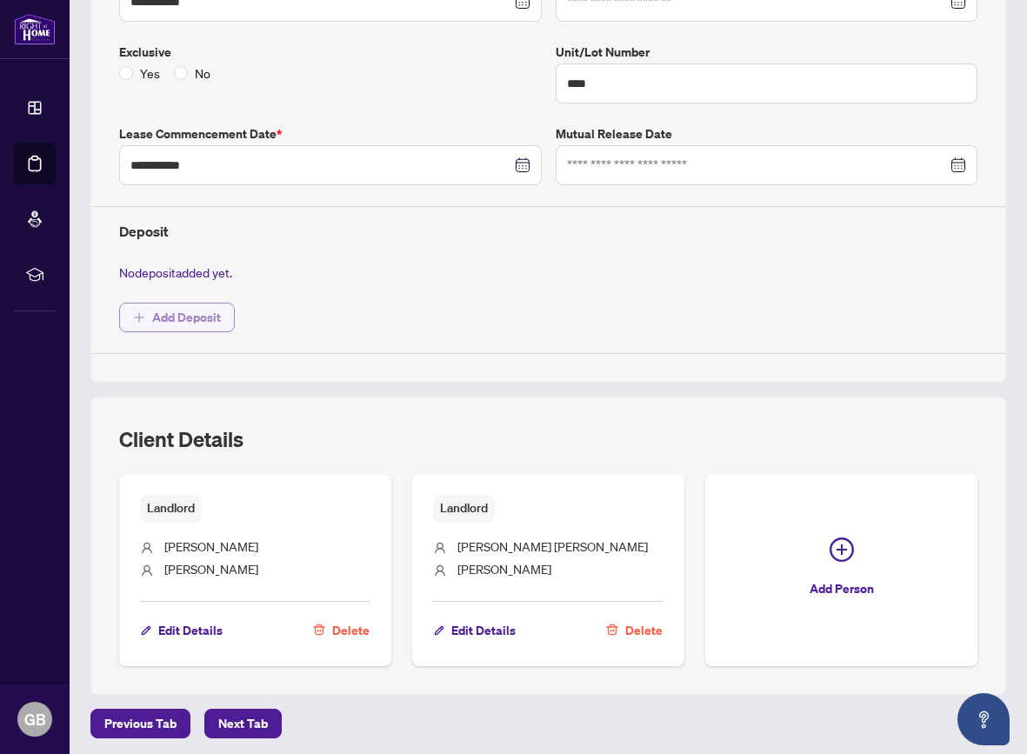
click at [176, 309] on span "Add Deposit" at bounding box center [186, 317] width 69 height 28
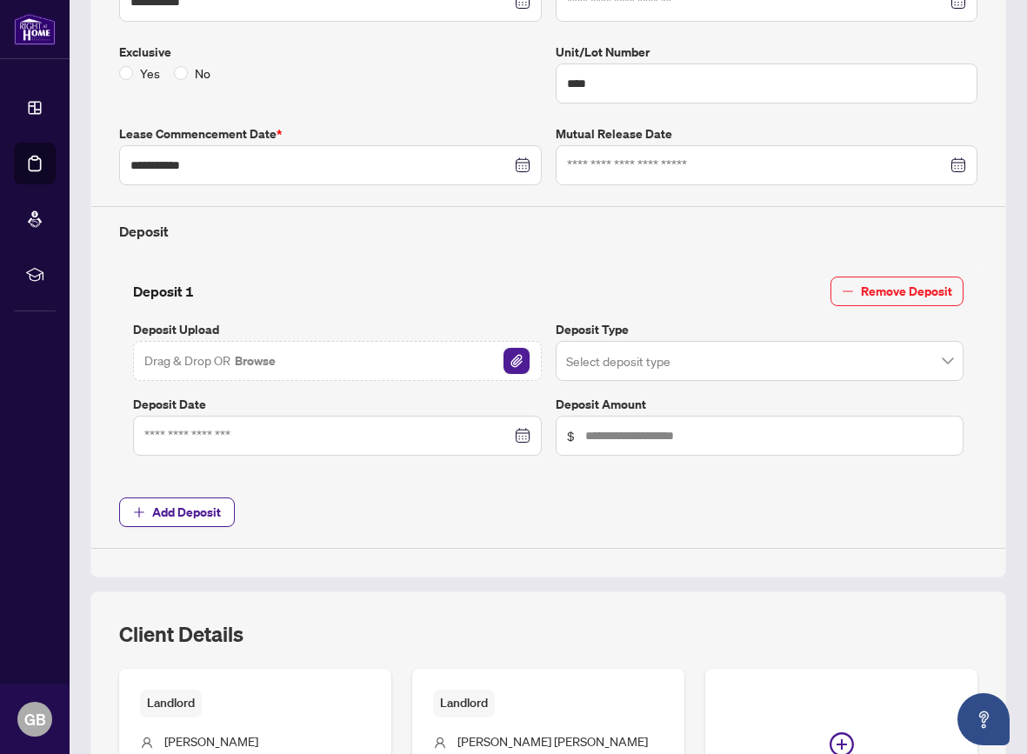
click at [519, 354] on img "button" at bounding box center [516, 361] width 26 height 26
click at [739, 354] on input "search" at bounding box center [752, 363] width 372 height 38
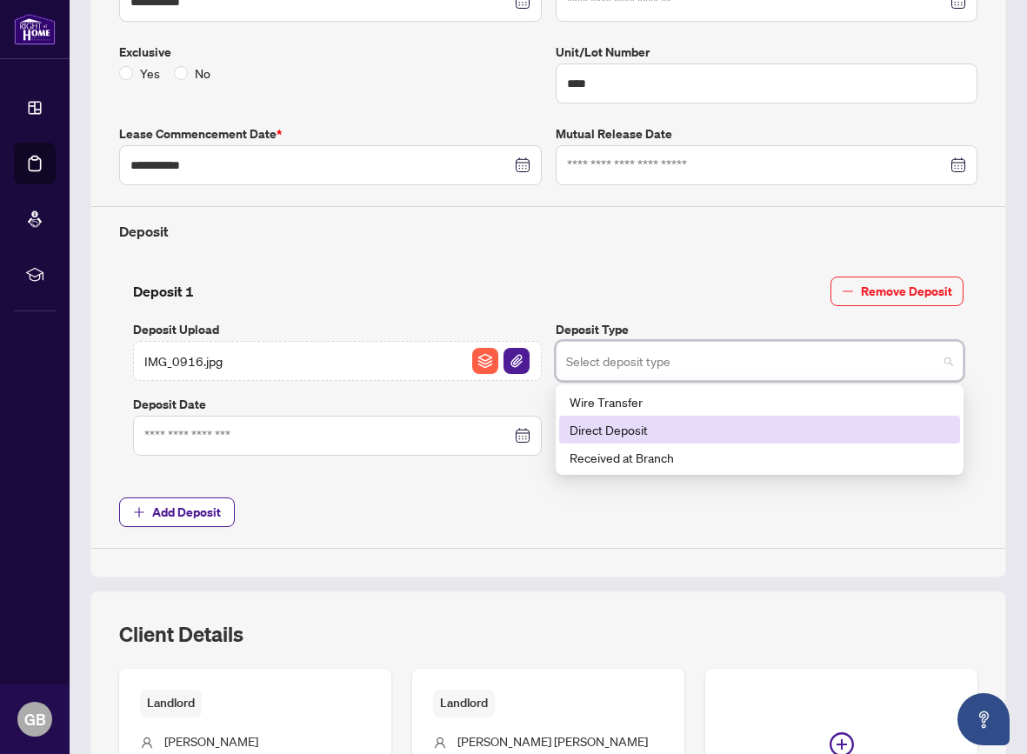
click at [699, 425] on div "Direct Deposit" at bounding box center [759, 429] width 381 height 19
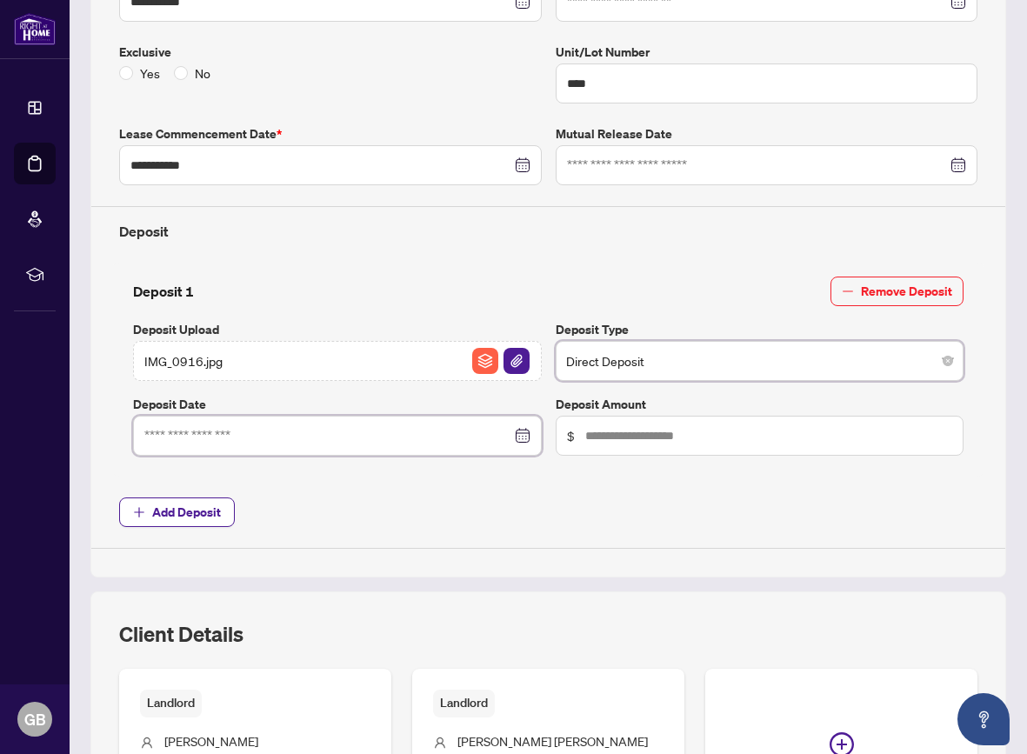
click at [419, 435] on input at bounding box center [327, 435] width 367 height 19
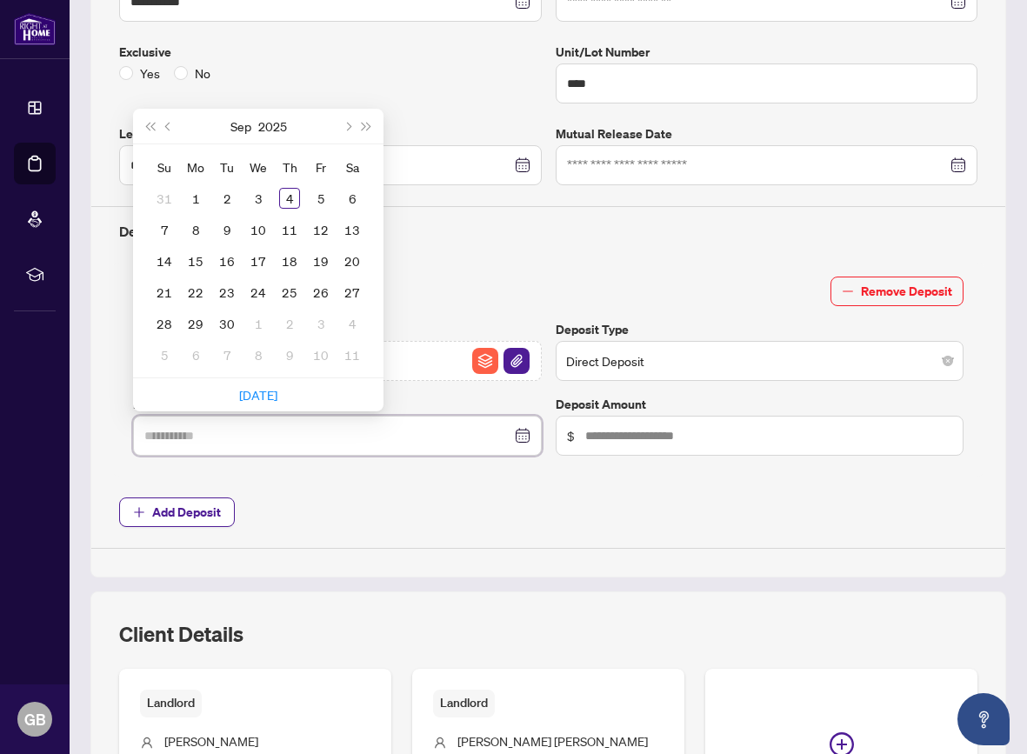
type input "**********"
click at [169, 123] on span "Previous month (PageUp)" at bounding box center [169, 126] width 9 height 9
type input "**********"
click at [325, 261] on div "15" at bounding box center [320, 260] width 21 height 21
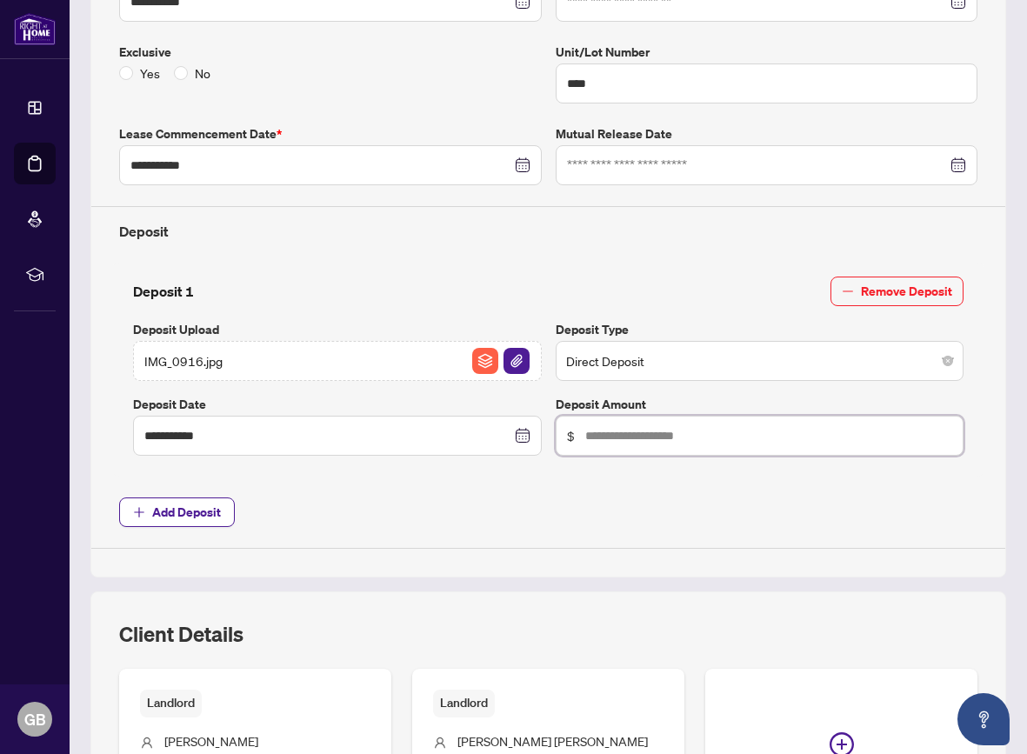
click at [653, 426] on input "text" at bounding box center [769, 435] width 368 height 19
type input "*****"
click at [676, 532] on div "**********" at bounding box center [548, 213] width 872 height 669
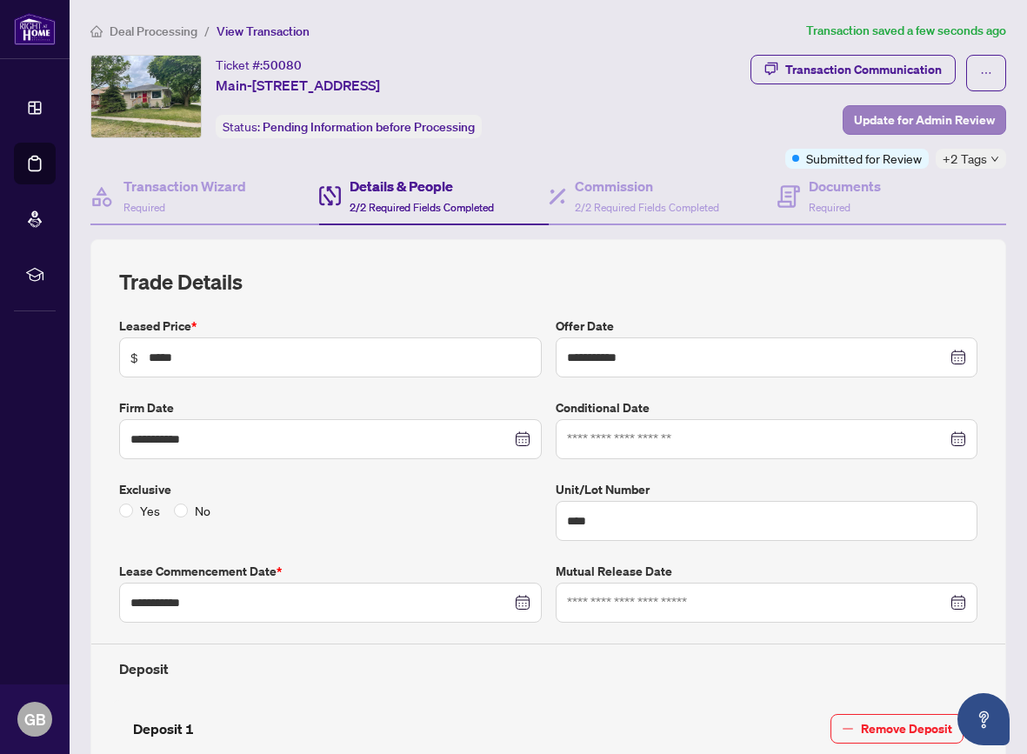
scroll to position [0, 0]
click at [914, 116] on span "Update for Admin Review" at bounding box center [924, 120] width 141 height 28
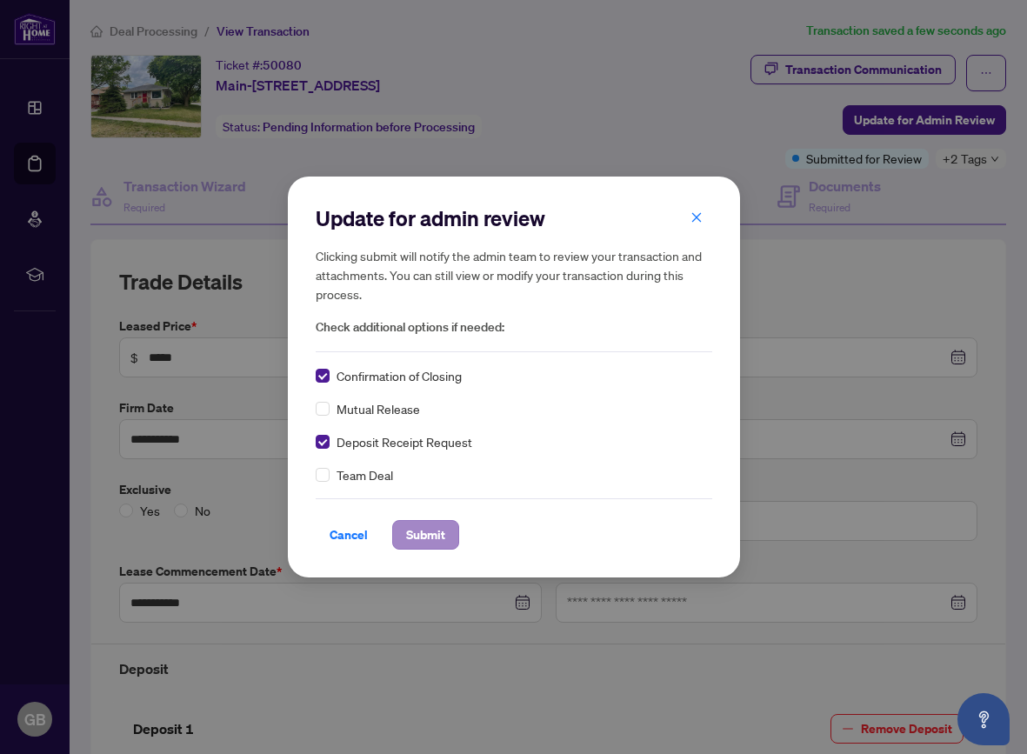
click at [424, 547] on span "Submit" at bounding box center [425, 535] width 39 height 28
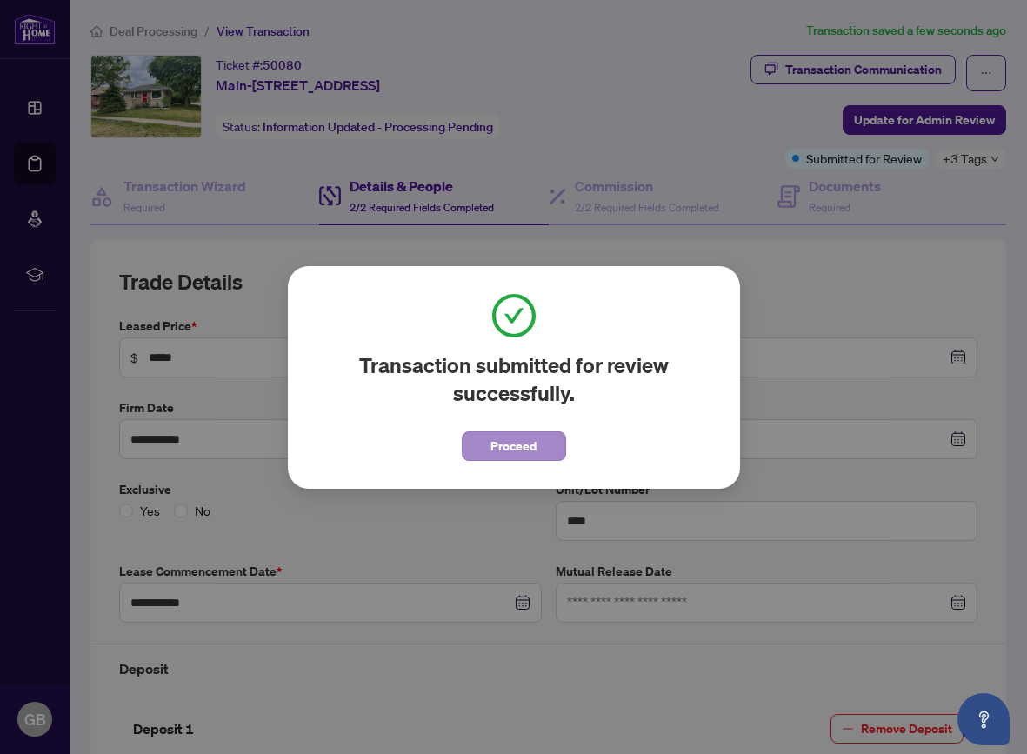
click at [507, 439] on span "Proceed" at bounding box center [513, 446] width 46 height 28
